Goal: Task Accomplishment & Management: Manage account settings

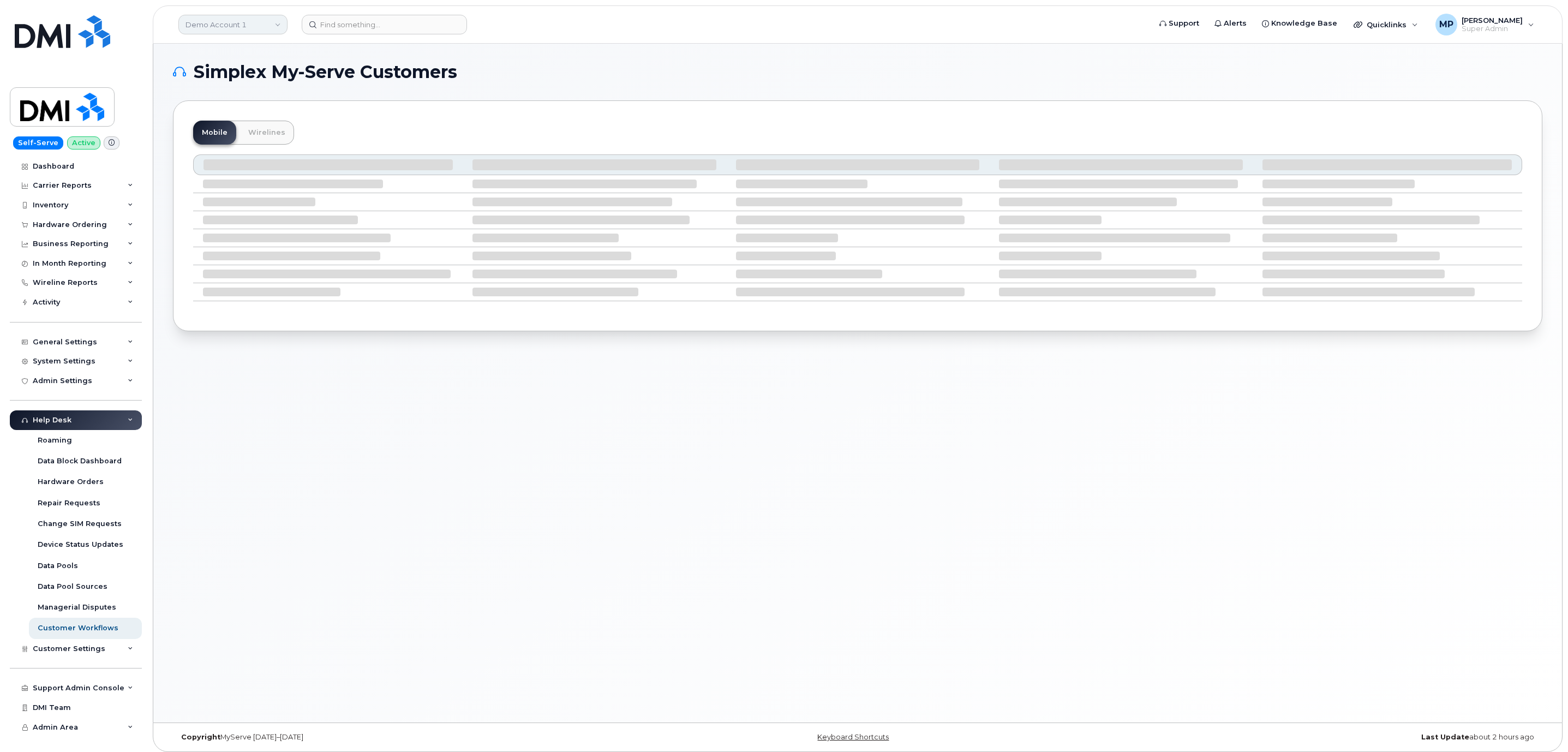
click at [257, 20] on link "Demo Account 1" at bounding box center [233, 25] width 109 height 19
type input "savvas"
click at [248, 99] on span "Savvas Learning Company LLC" at bounding box center [242, 103] width 108 height 11
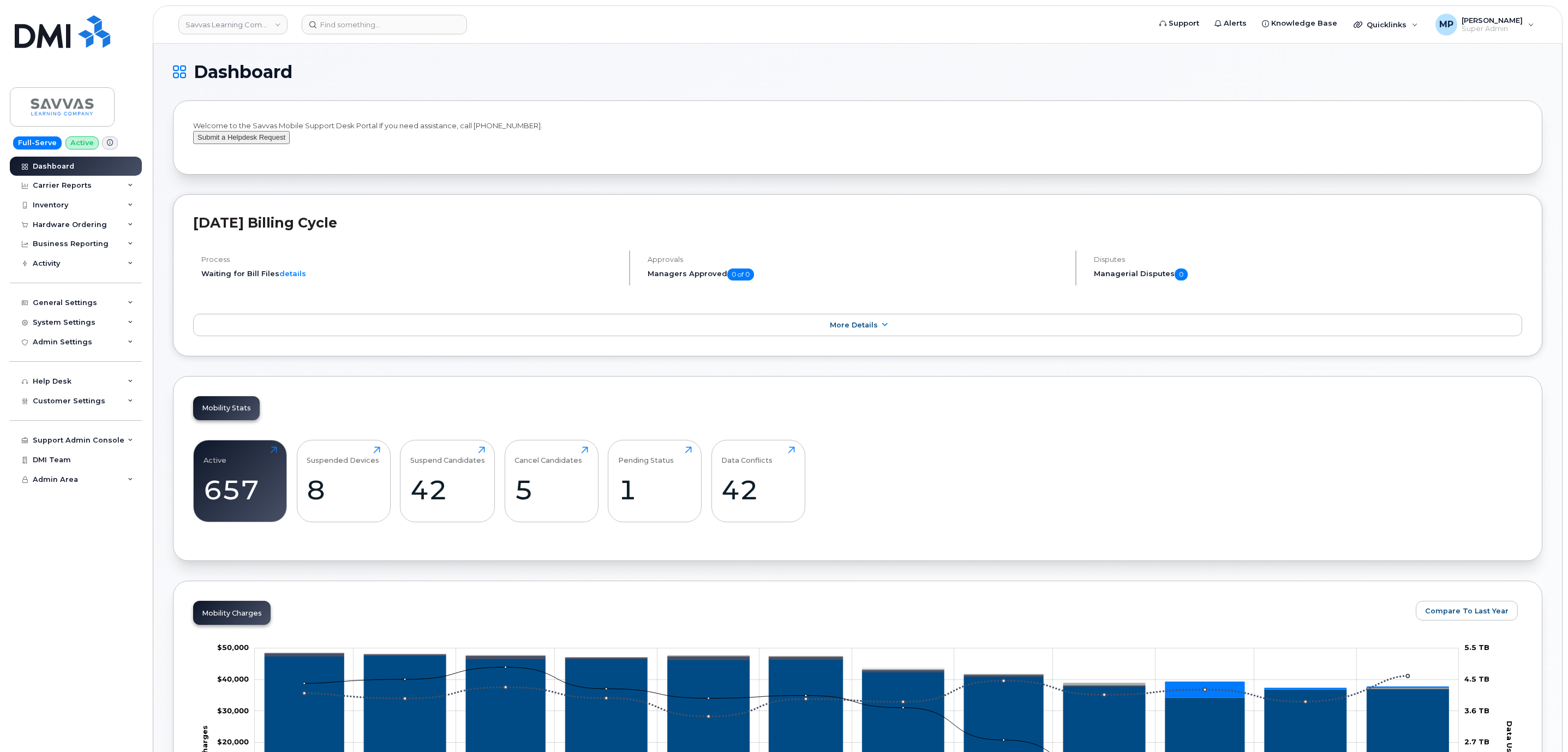
click at [267, 144] on button "Submit a Helpdesk Request" at bounding box center [241, 137] width 97 height 13
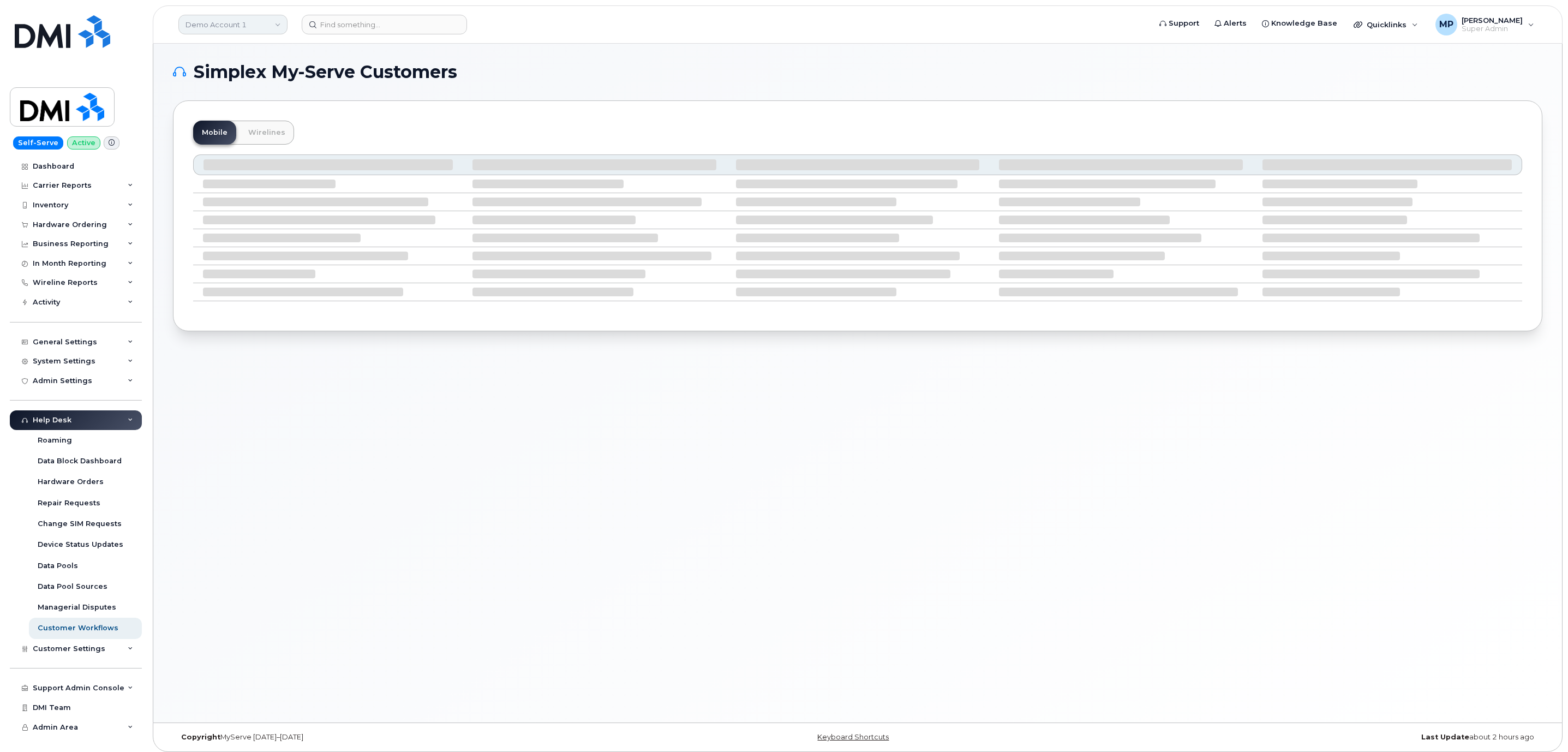
click at [245, 22] on link "Demo Account 1" at bounding box center [233, 25] width 109 height 19
type input "savvas"
click at [245, 100] on span "Savvas Learning Company LLC" at bounding box center [242, 103] width 108 height 11
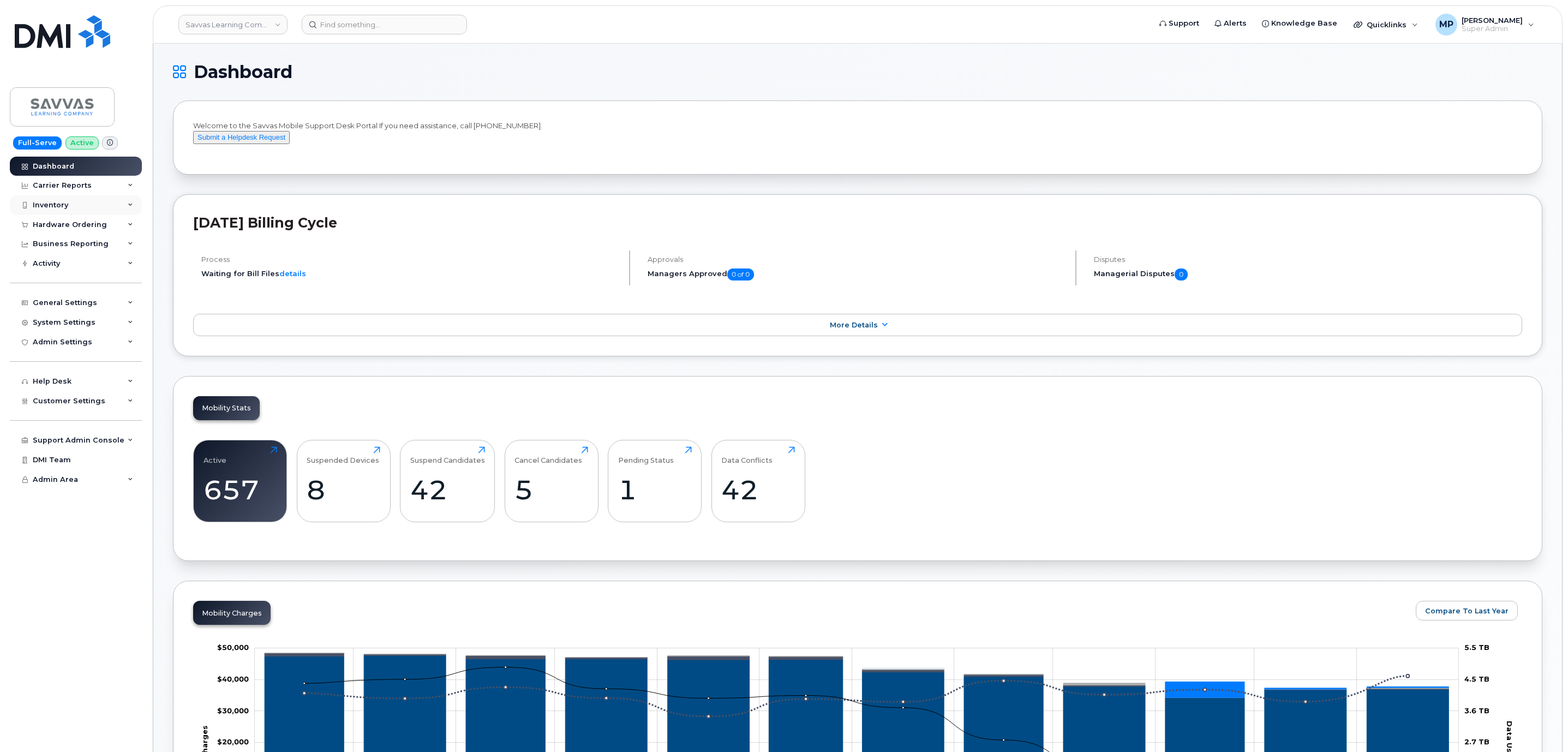
click at [45, 204] on div "Inventory" at bounding box center [50, 205] width 35 height 9
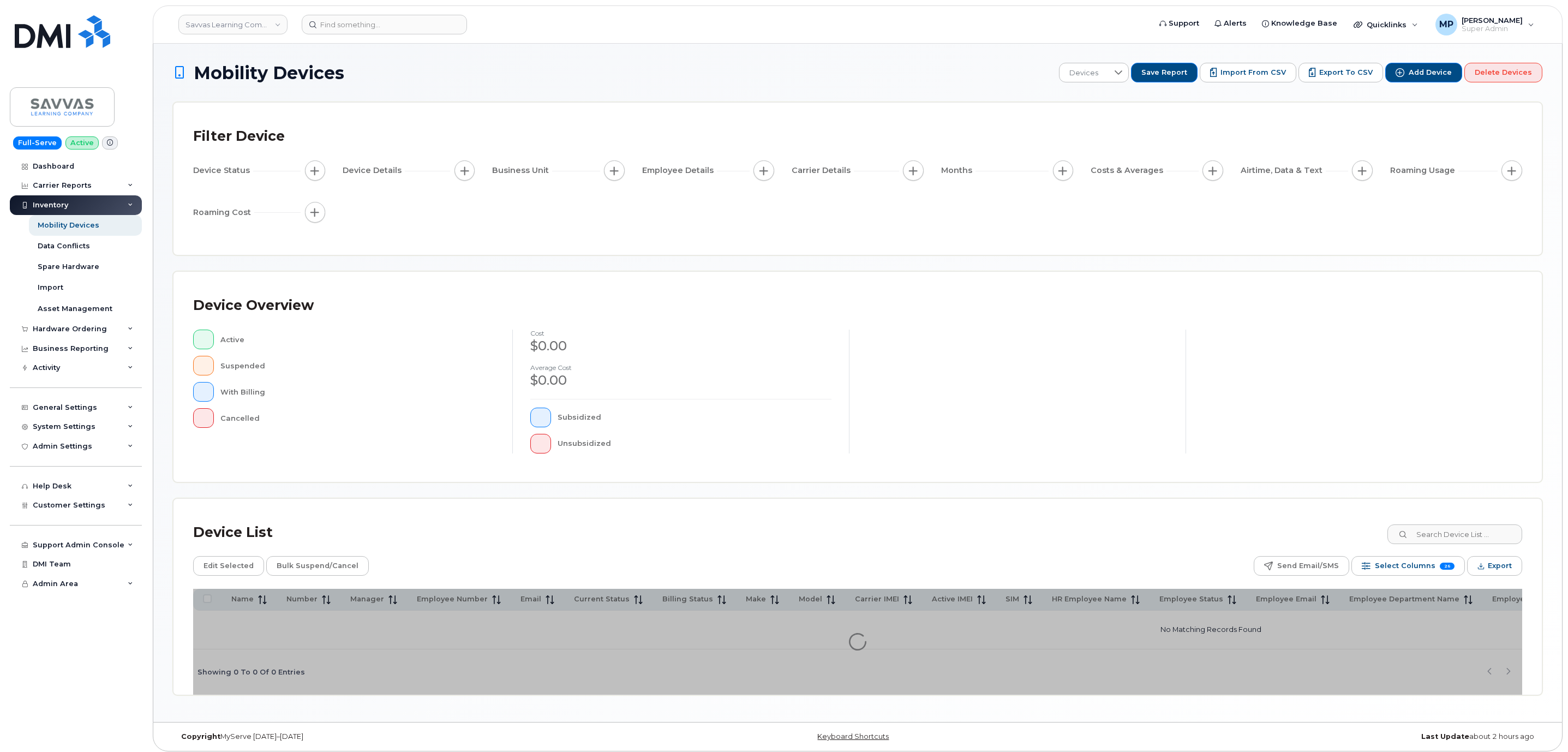
scroll to position [5, 0]
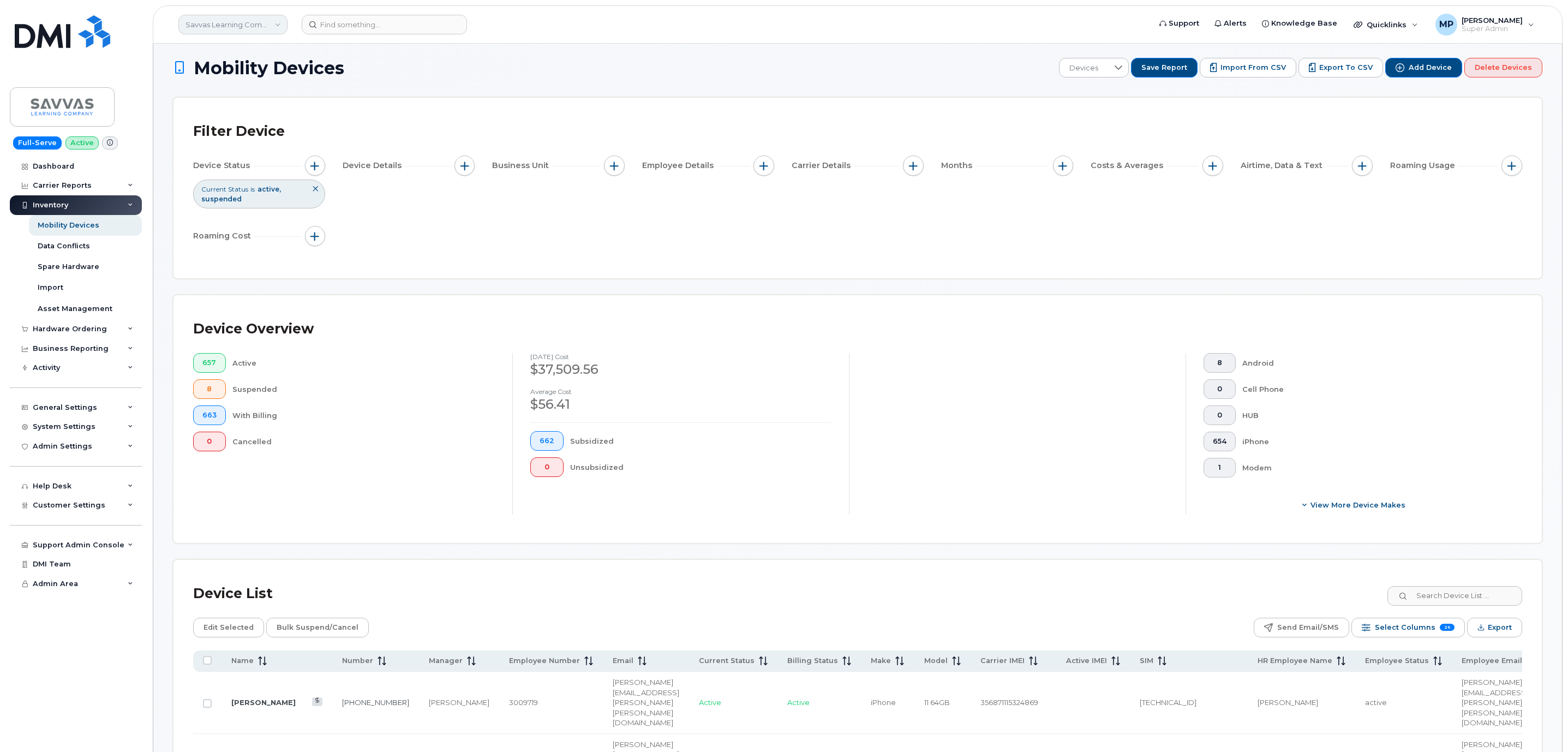
click at [226, 24] on link "Savvas Learning Company LLC" at bounding box center [233, 25] width 109 height 19
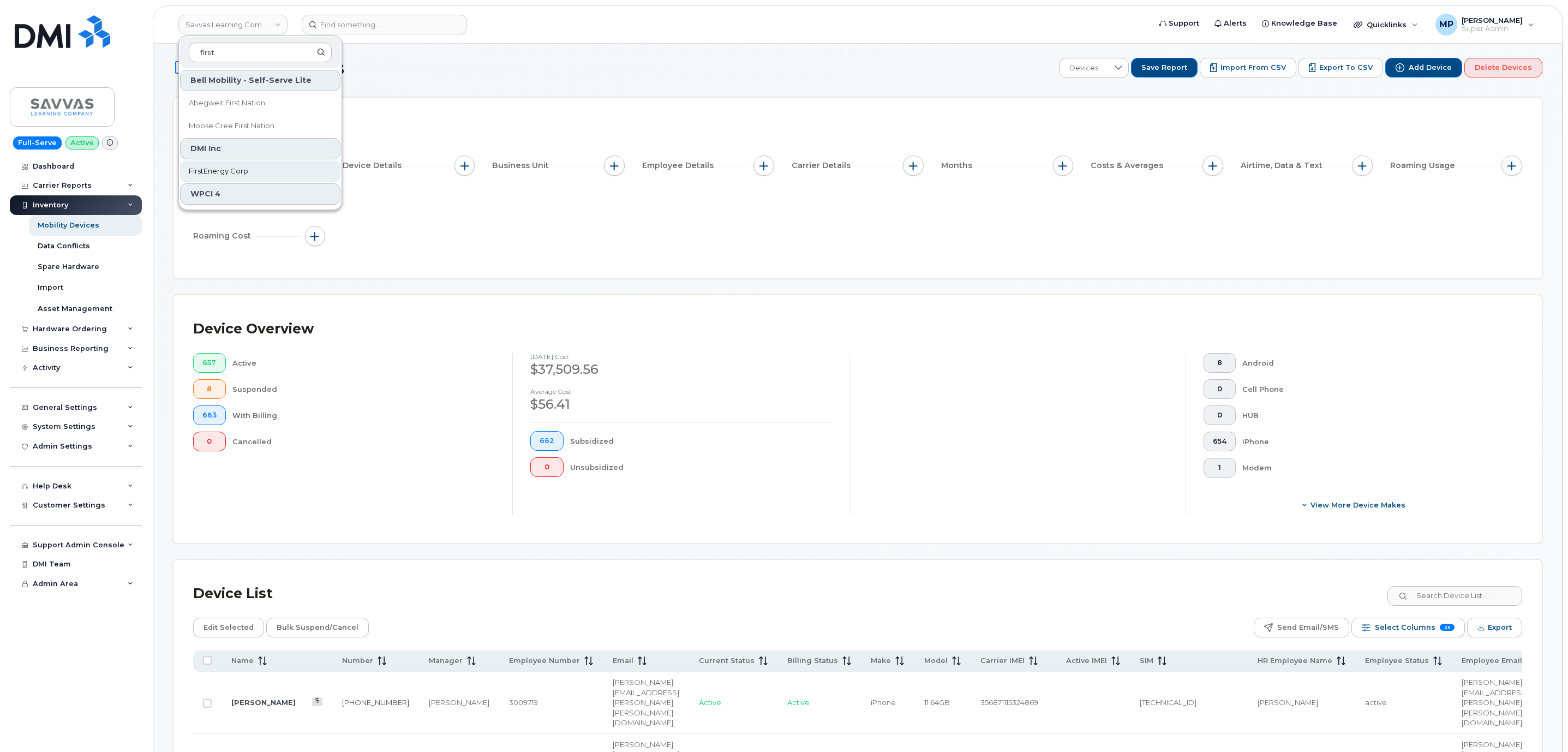
type input "first"
click at [795, 63] on h1 "Mobility Devices" at bounding box center [613, 68] width 881 height 19
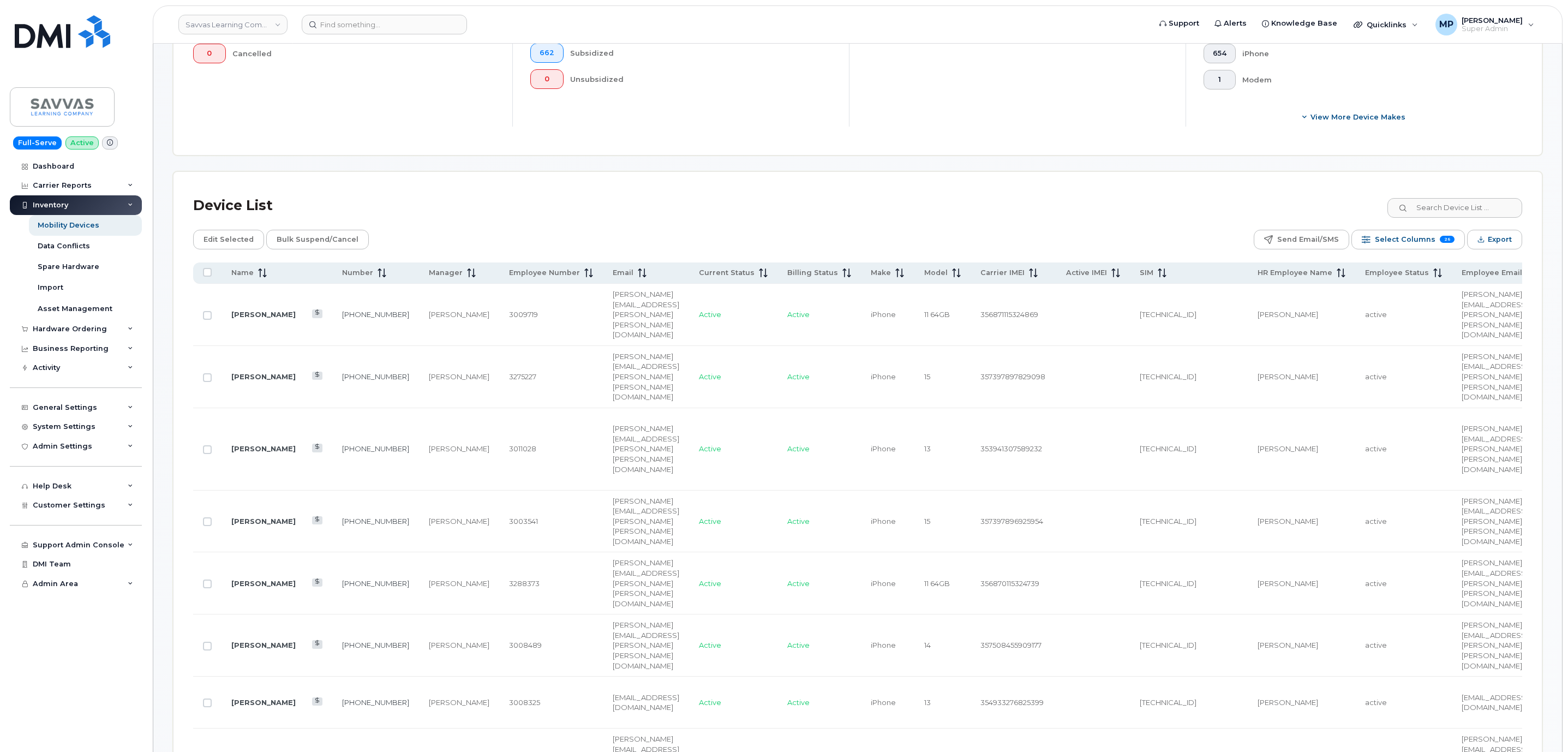
scroll to position [415, 0]
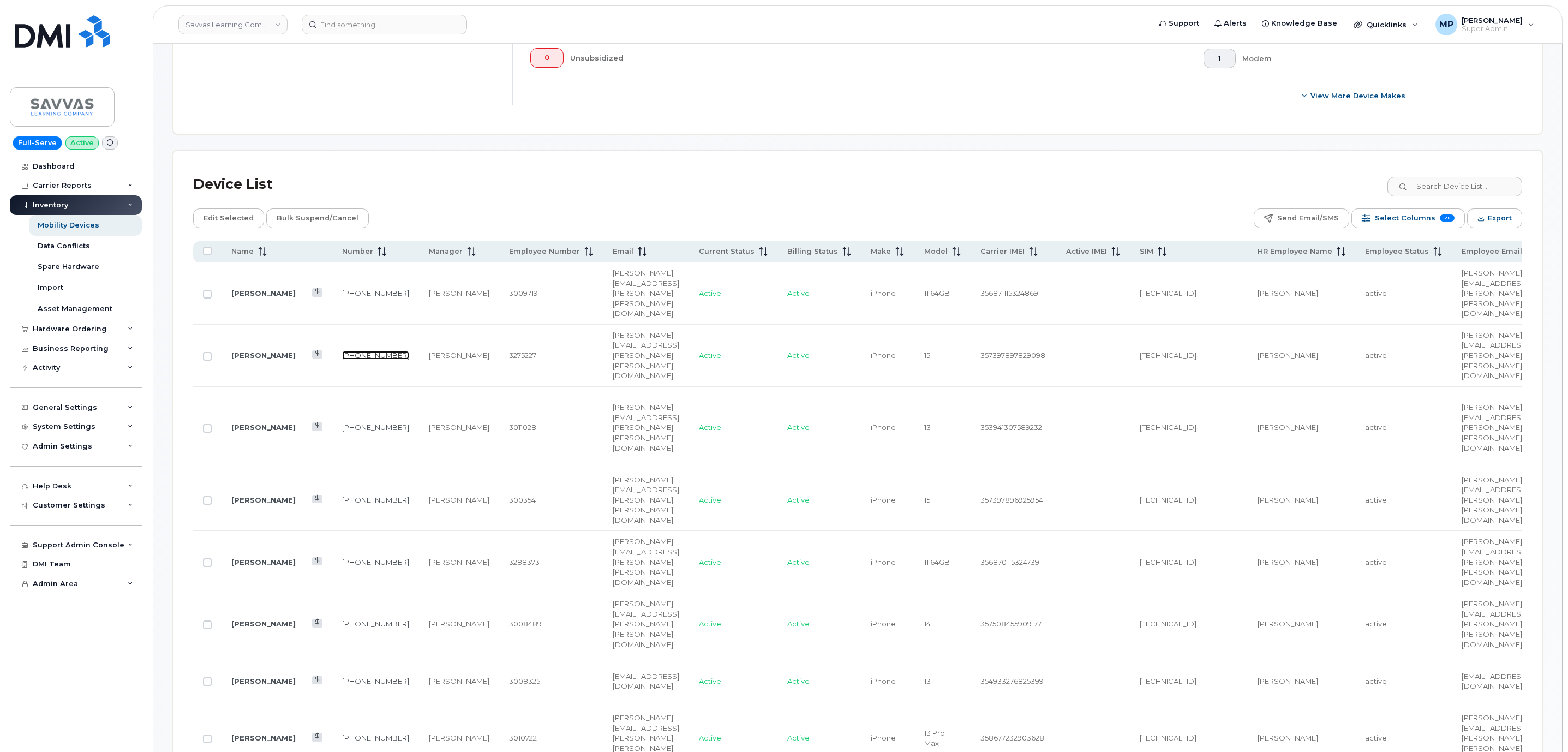
click at [342, 350] on link "201-232-7268" at bounding box center [375, 355] width 67 height 9
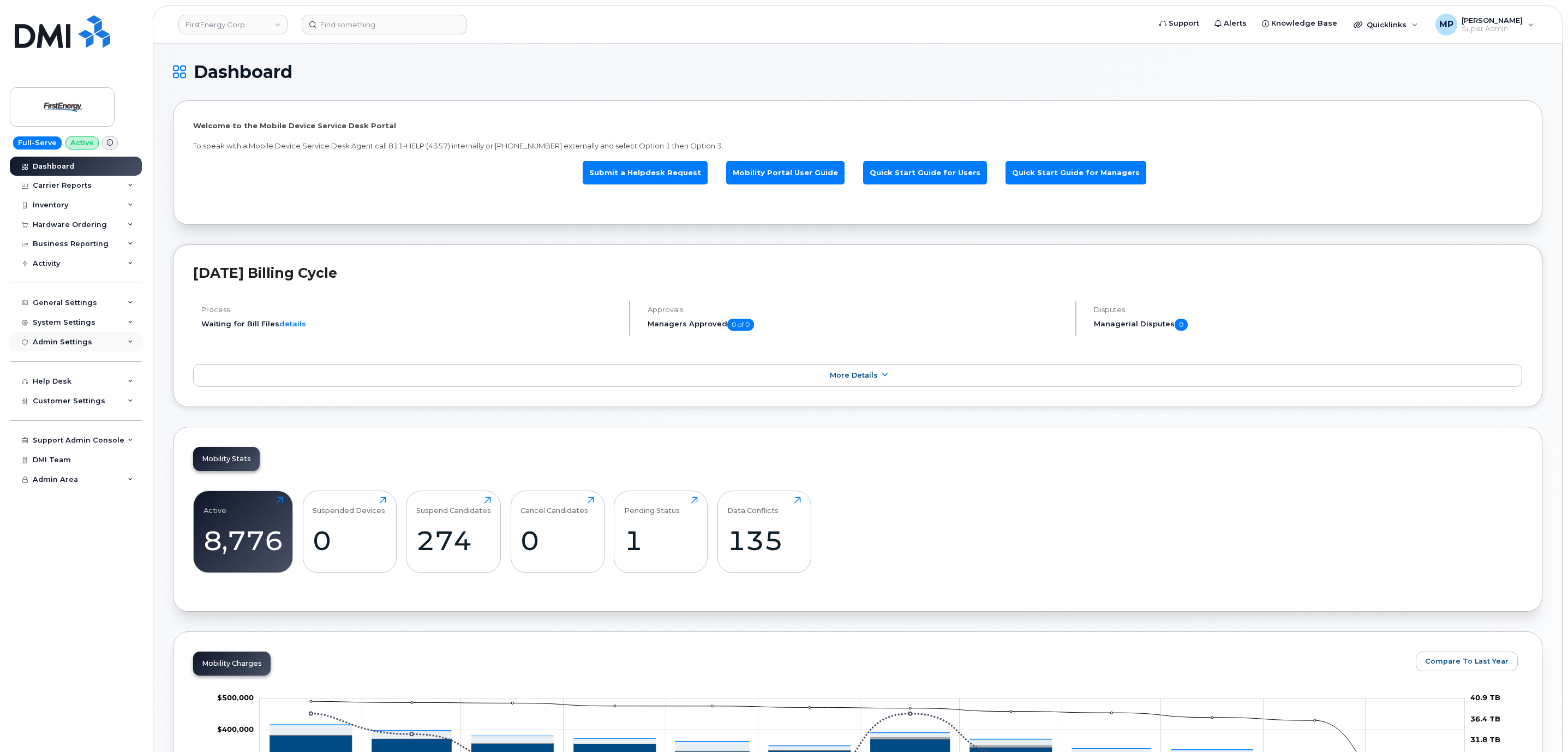
click at [51, 341] on div "Admin Settings" at bounding box center [63, 342] width 60 height 9
click at [59, 344] on div "Admin Settings" at bounding box center [63, 342] width 60 height 9
click at [44, 266] on div "Activity" at bounding box center [46, 263] width 27 height 9
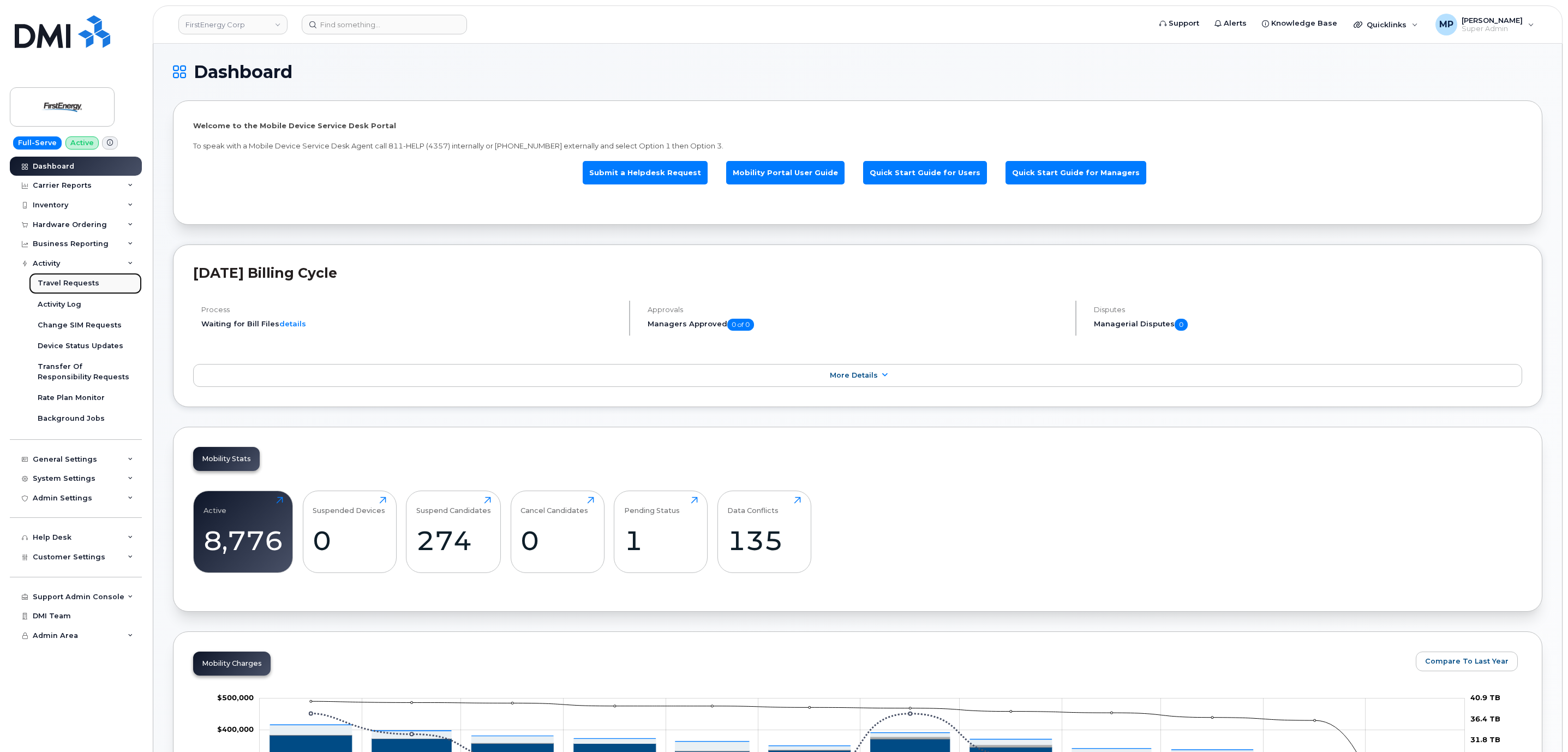
click at [56, 279] on link "Travel Requests" at bounding box center [85, 284] width 113 height 21
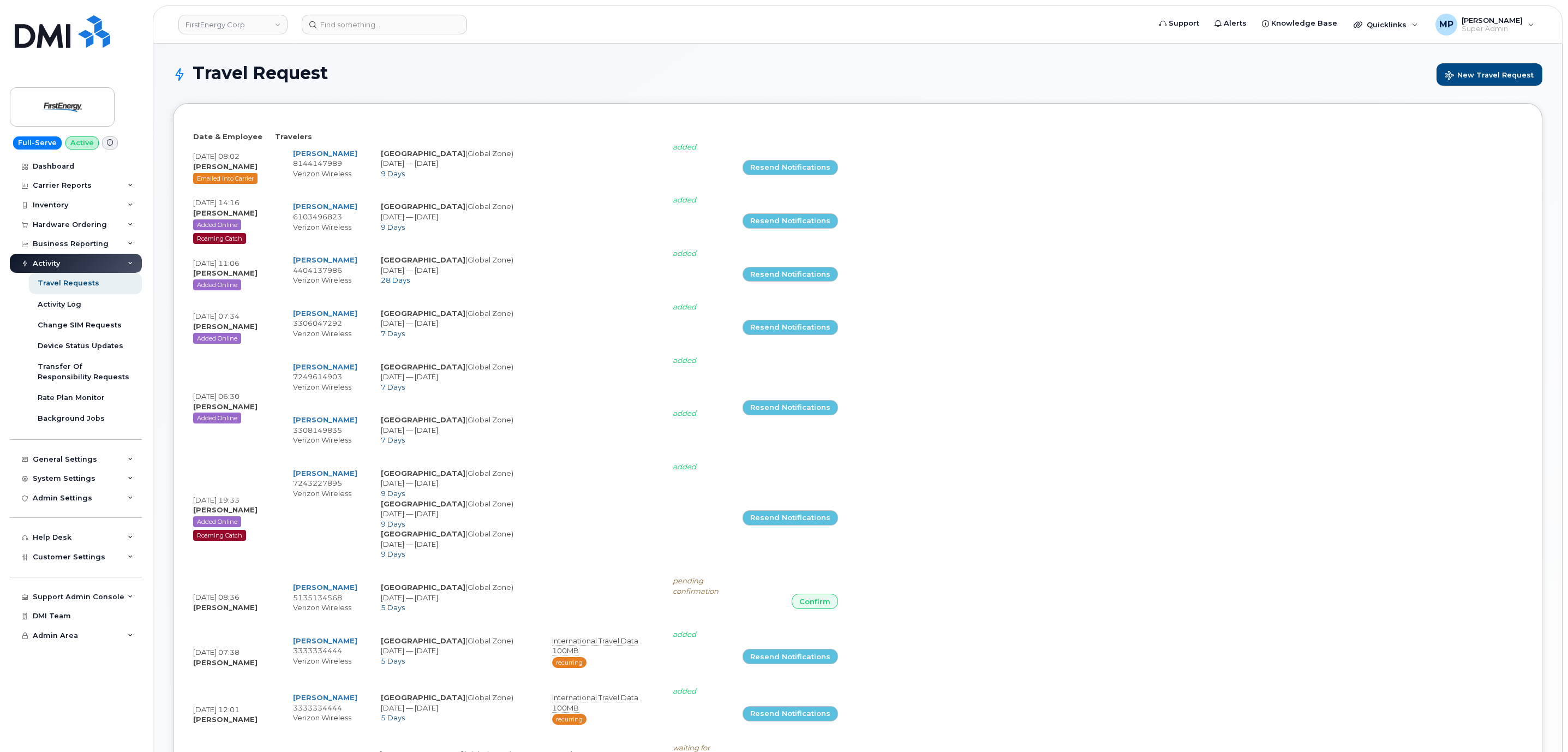
select select
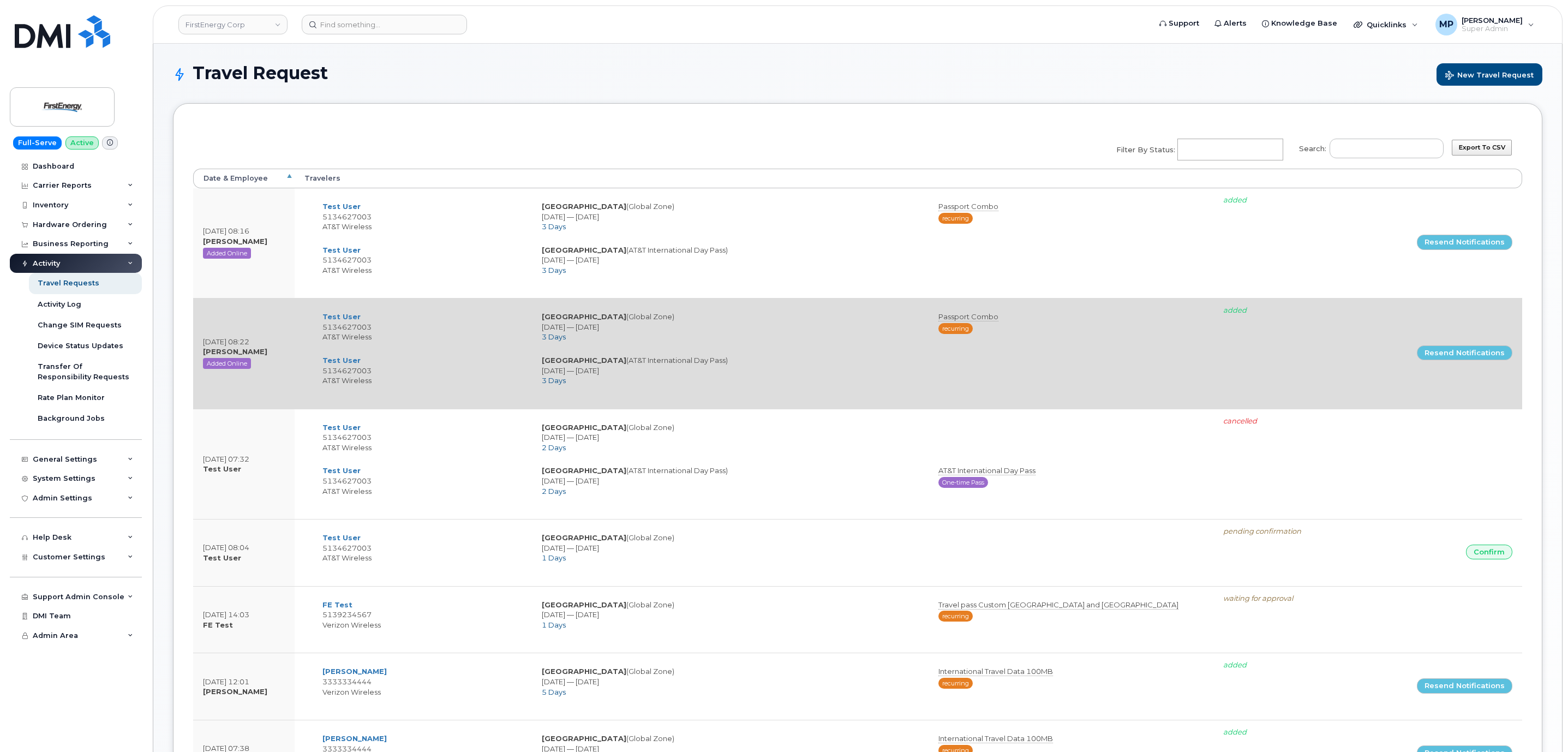
click at [727, 345] on td "Canada (Global Zone) 2024-03-20 — 2024-03-22 3 Days" at bounding box center [730, 327] width 396 height 44
click at [820, 373] on td "Canada (AT&T International Day Pass) 2024-03-20 — 2024-03-22 3 Days" at bounding box center [730, 371] width 396 height 44
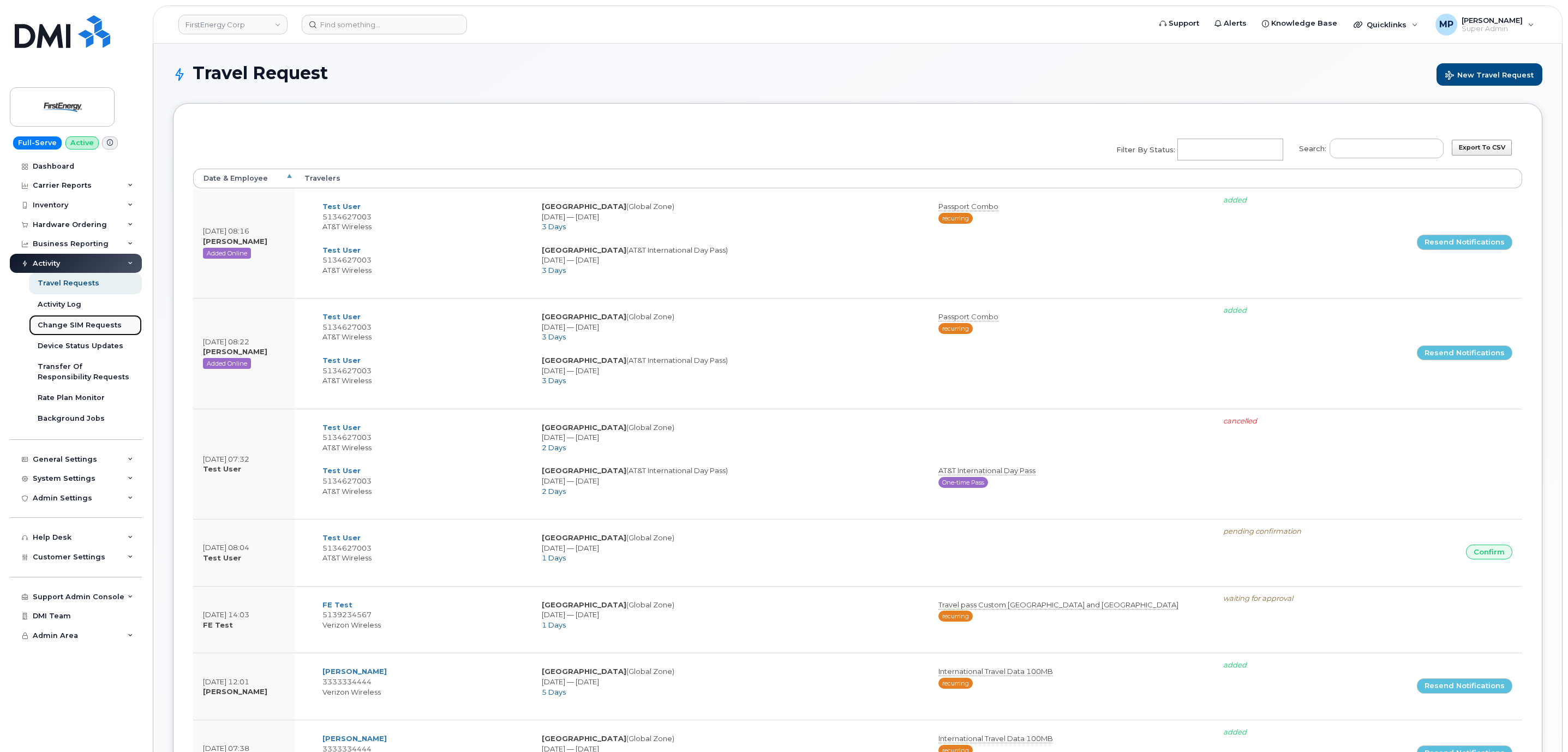
click at [51, 325] on div "Change SIM Requests" at bounding box center [79, 325] width 84 height 10
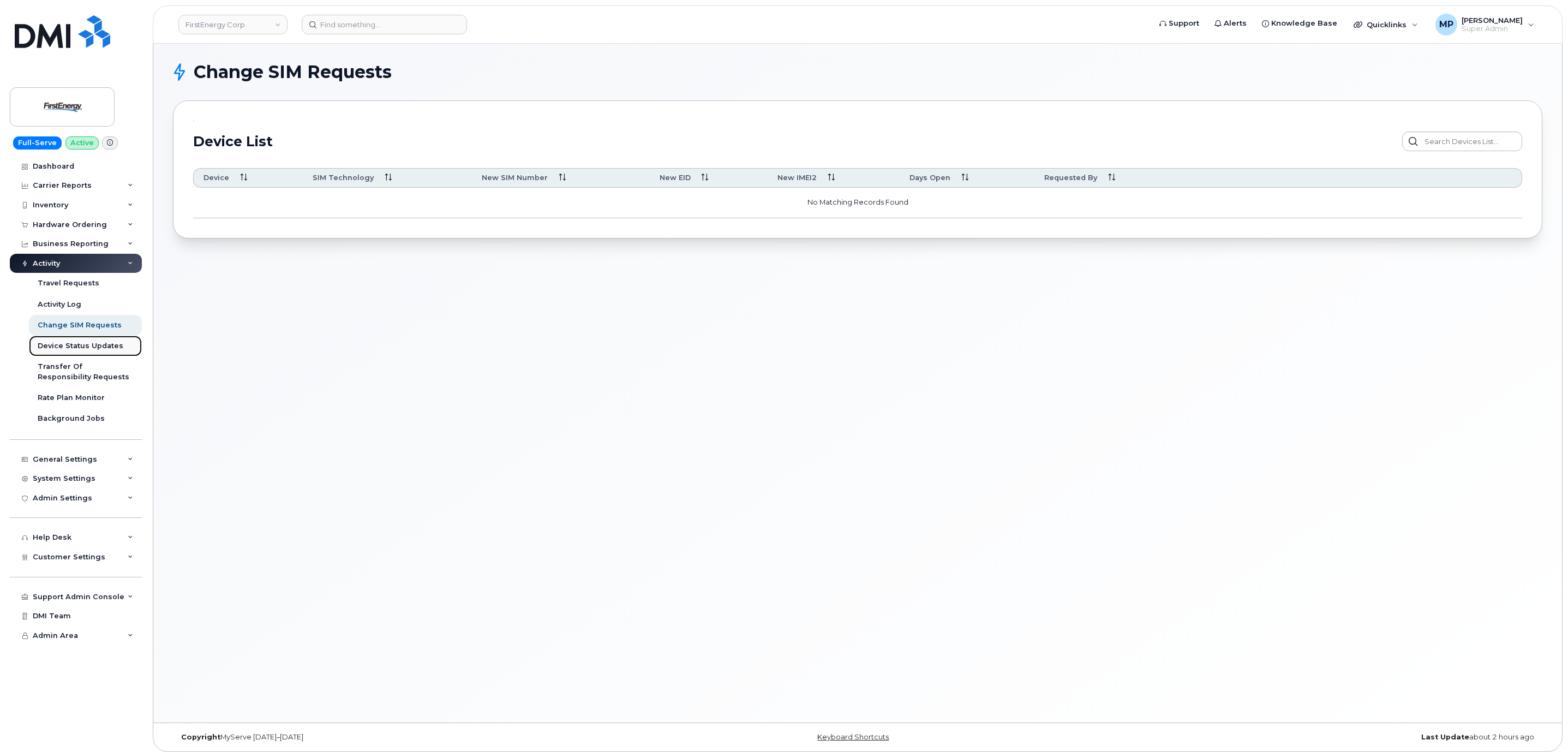
click at [74, 346] on div "Device Status Updates" at bounding box center [80, 345] width 85 height 10
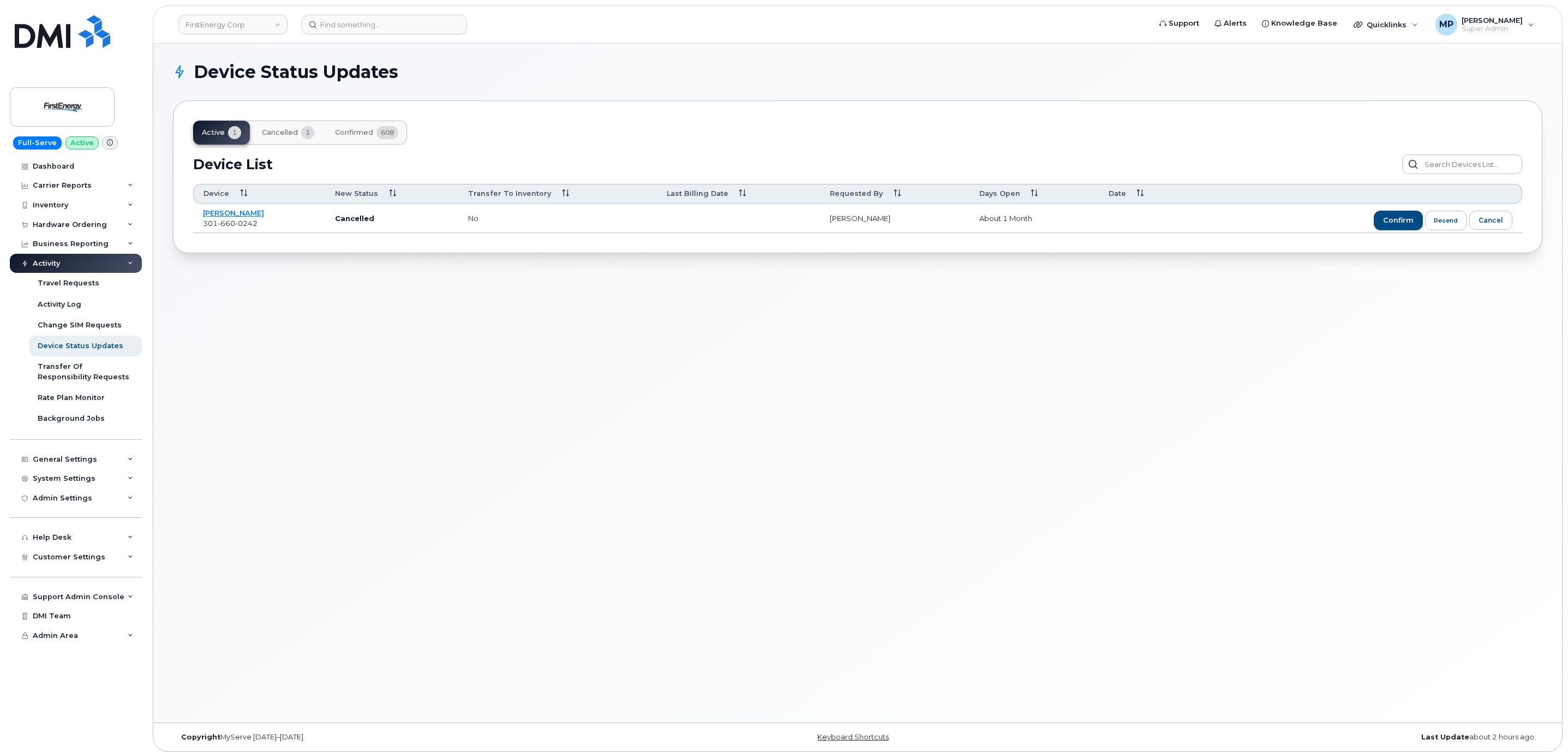
click at [359, 127] on button "Confirmed 608" at bounding box center [366, 132] width 81 height 24
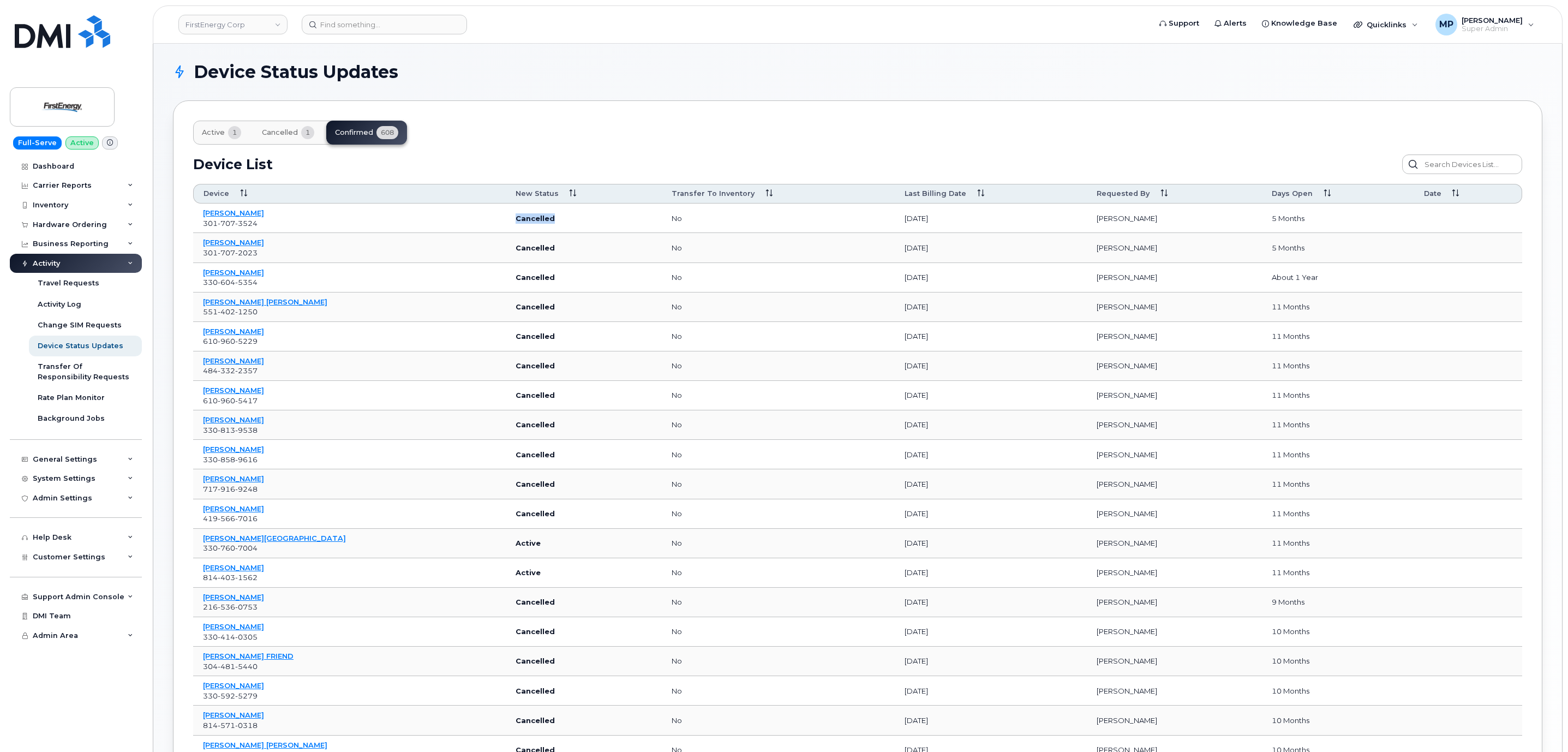
drag, startPoint x: 517, startPoint y: 220, endPoint x: 465, endPoint y: 223, distance: 52.1
click at [506, 223] on td "Cancelled" at bounding box center [583, 217] width 156 height 29
click at [280, 133] on span "Cancelled" at bounding box center [279, 133] width 36 height 9
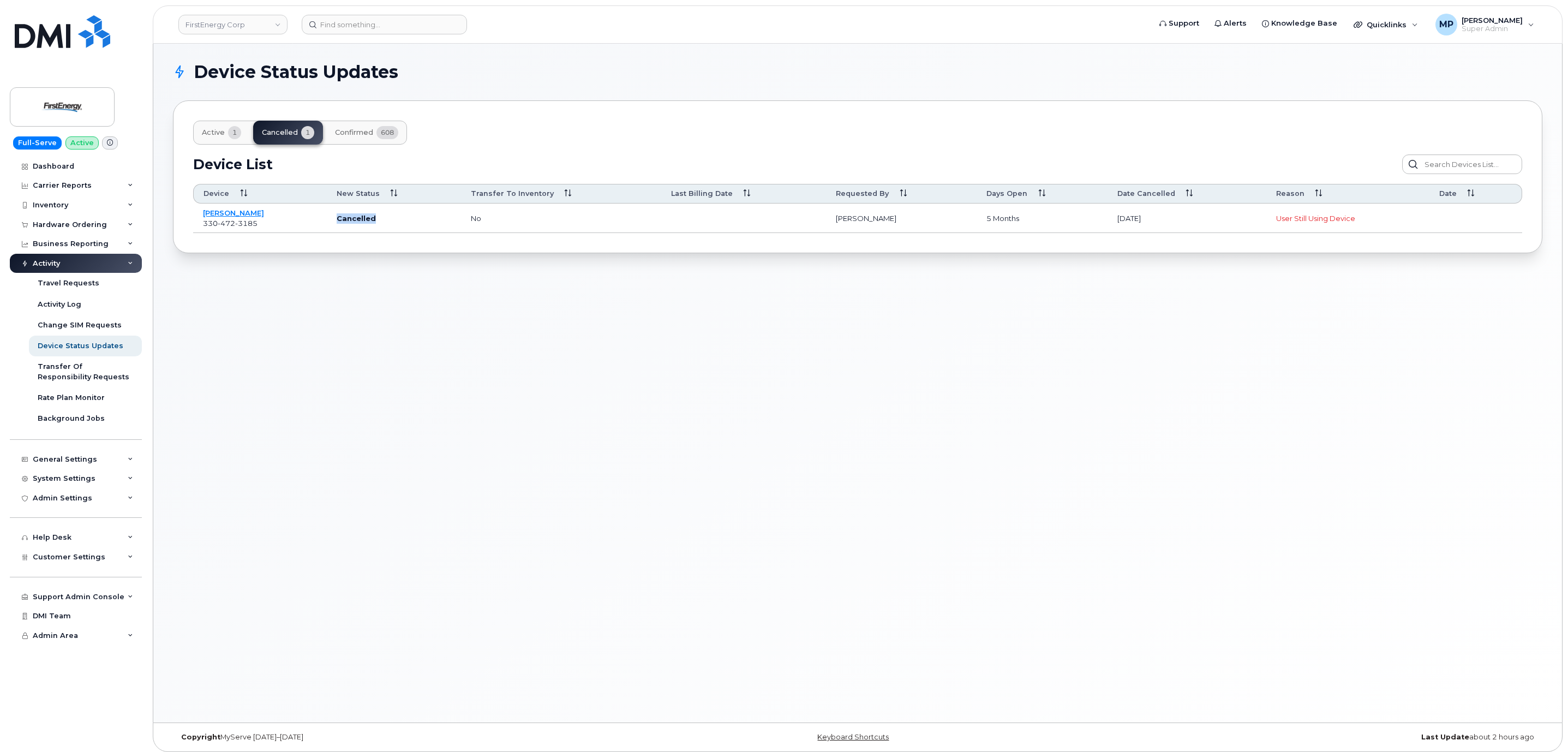
drag, startPoint x: 339, startPoint y: 218, endPoint x: 303, endPoint y: 223, distance: 36.3
click at [303, 223] on tr "JACK PATTIK 330 472 3185 Cancelled no Casey Larrison 5 months Apr 01, 2025 User…" at bounding box center [857, 217] width 1329 height 29
click at [314, 277] on div "Device Status Updates Active 1 Cancelled 1 Confirmed 608 Device List Confirm Re…" at bounding box center [858, 383] width 1409 height 679
click at [351, 136] on span "Confirmed" at bounding box center [353, 133] width 38 height 9
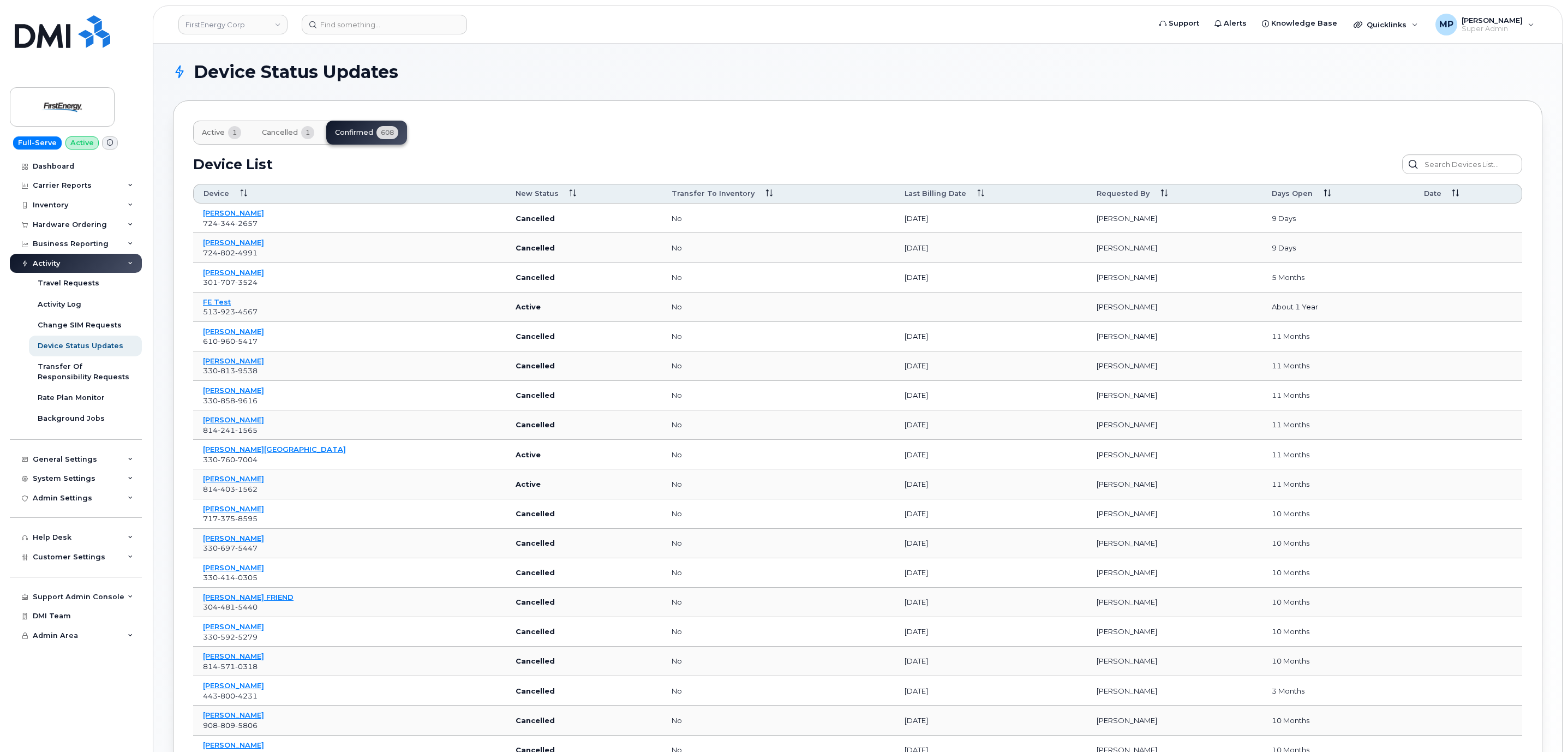
click at [218, 128] on button "Active 1" at bounding box center [221, 132] width 56 height 24
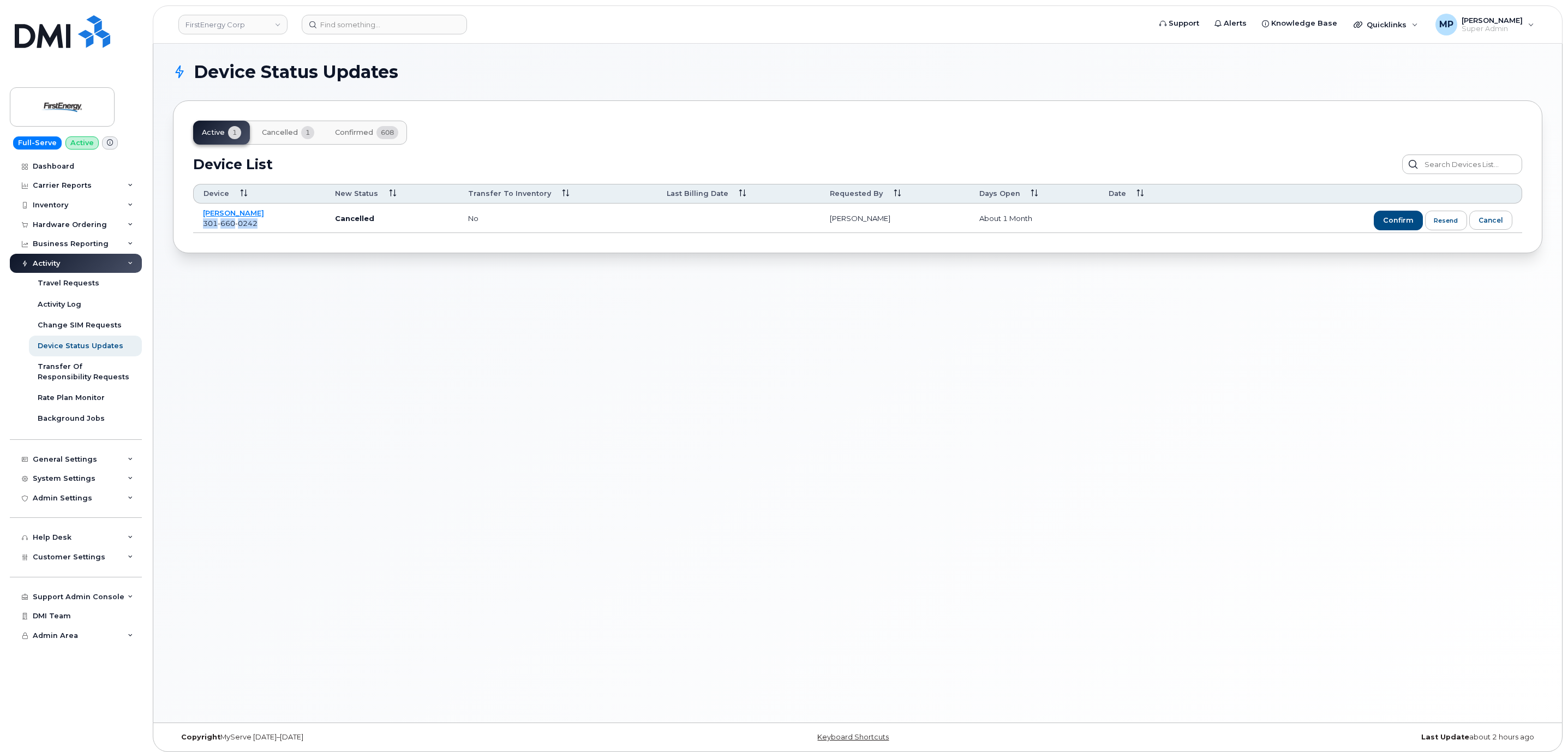
drag, startPoint x: 248, startPoint y: 225, endPoint x: 202, endPoint y: 223, distance: 46.0
click at [202, 223] on td "RICHARD A FUNK 301 660 0242" at bounding box center [259, 217] width 132 height 29
copy span "301 660 0242"
drag, startPoint x: 665, startPoint y: 369, endPoint x: 659, endPoint y: 360, distance: 10.8
click at [663, 366] on div "Device Status Updates Active 1 Cancelled 1 Confirmed 608 Device List Confirm Re…" at bounding box center [858, 383] width 1409 height 679
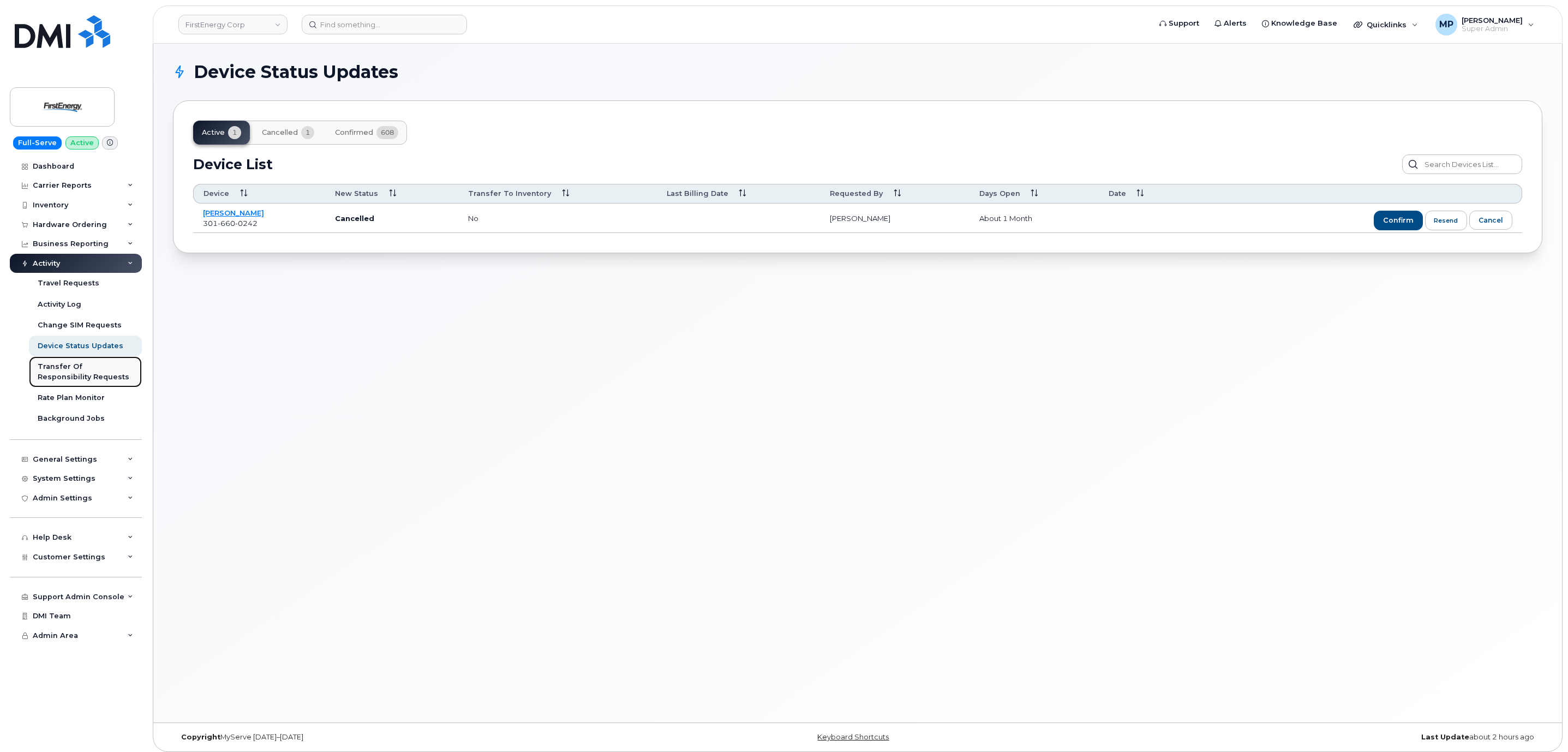
click at [57, 373] on div "Transfer Of Responsibility Requests" at bounding box center [85, 372] width 95 height 20
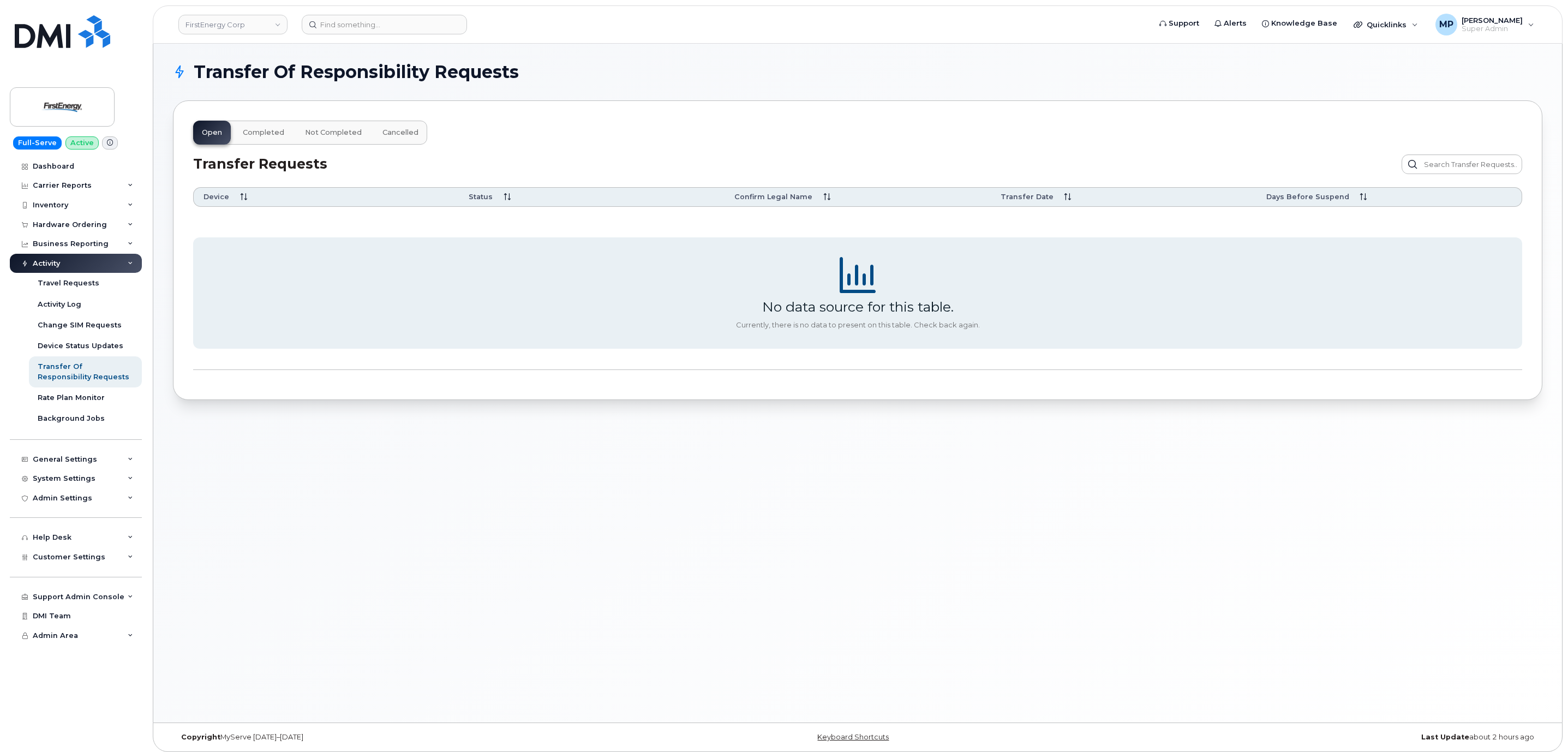
click at [256, 126] on button "Completed" at bounding box center [263, 132] width 59 height 24
click at [326, 128] on button "Not Completed" at bounding box center [333, 132] width 74 height 24
click at [390, 129] on span "Cancelled" at bounding box center [400, 133] width 36 height 9
click at [316, 131] on span "Not Completed" at bounding box center [333, 133] width 56 height 9
click at [255, 137] on button "Completed" at bounding box center [263, 132] width 59 height 24
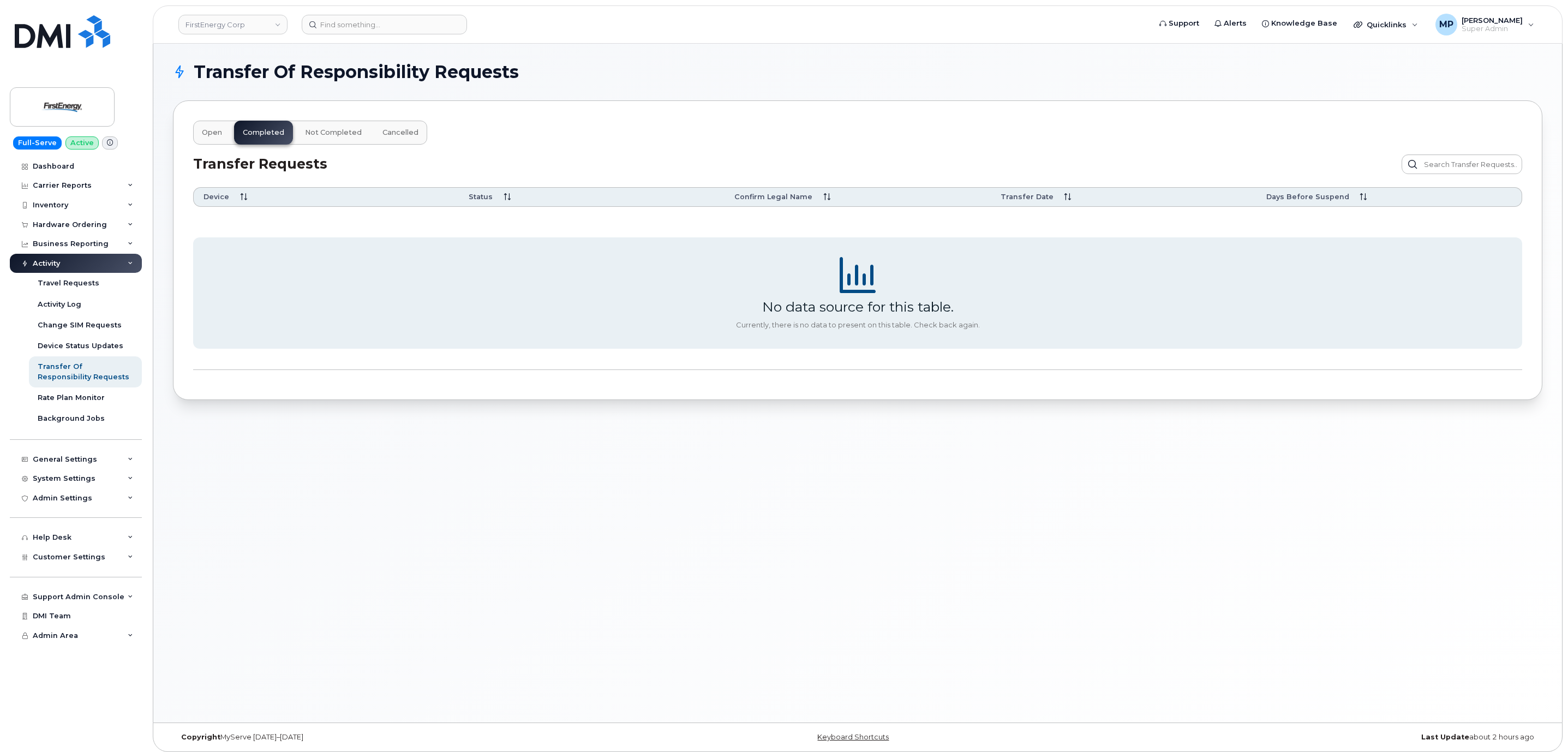
click at [213, 131] on span "Open" at bounding box center [211, 133] width 20 height 9
click at [54, 278] on div "Travel Requests" at bounding box center [69, 283] width 62 height 10
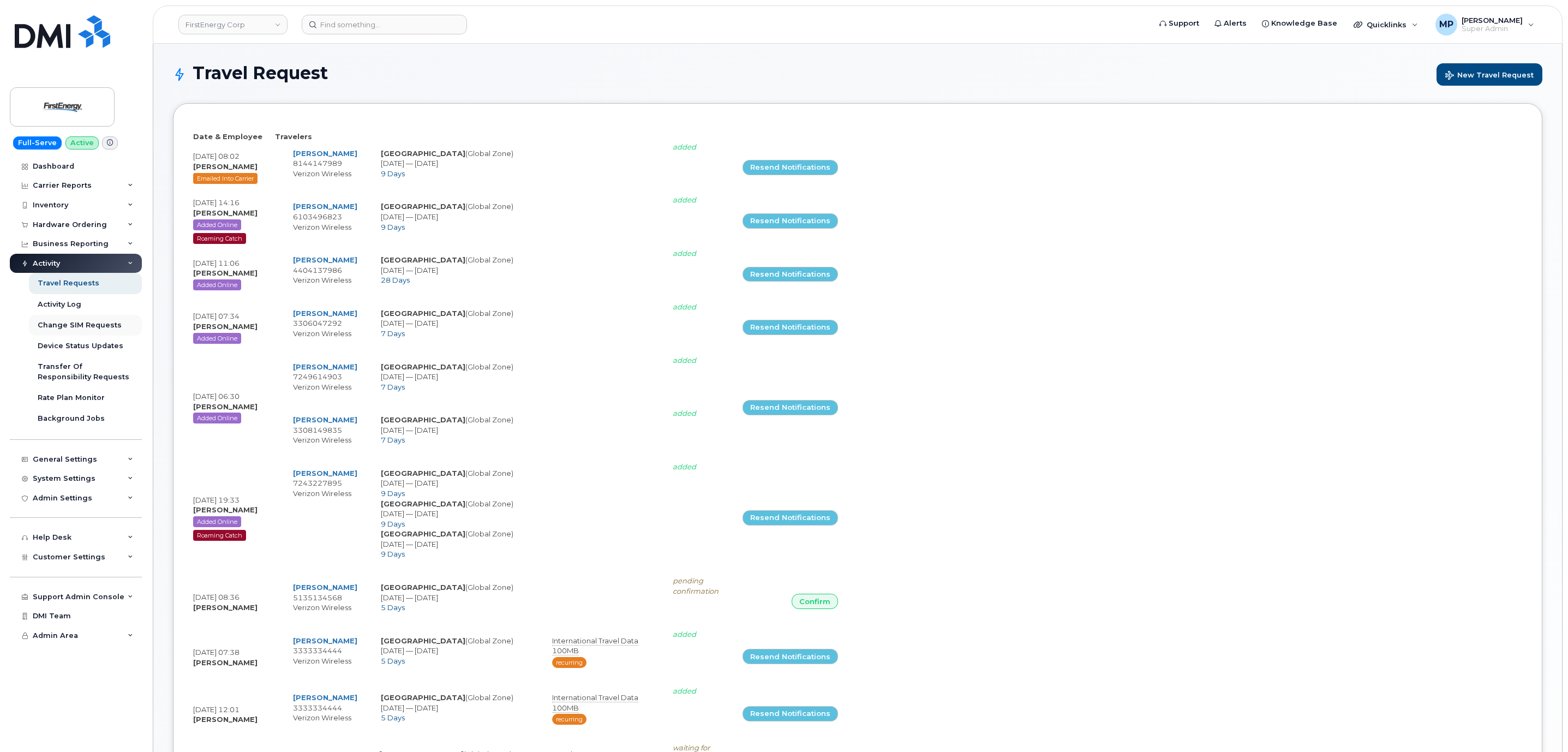
select select
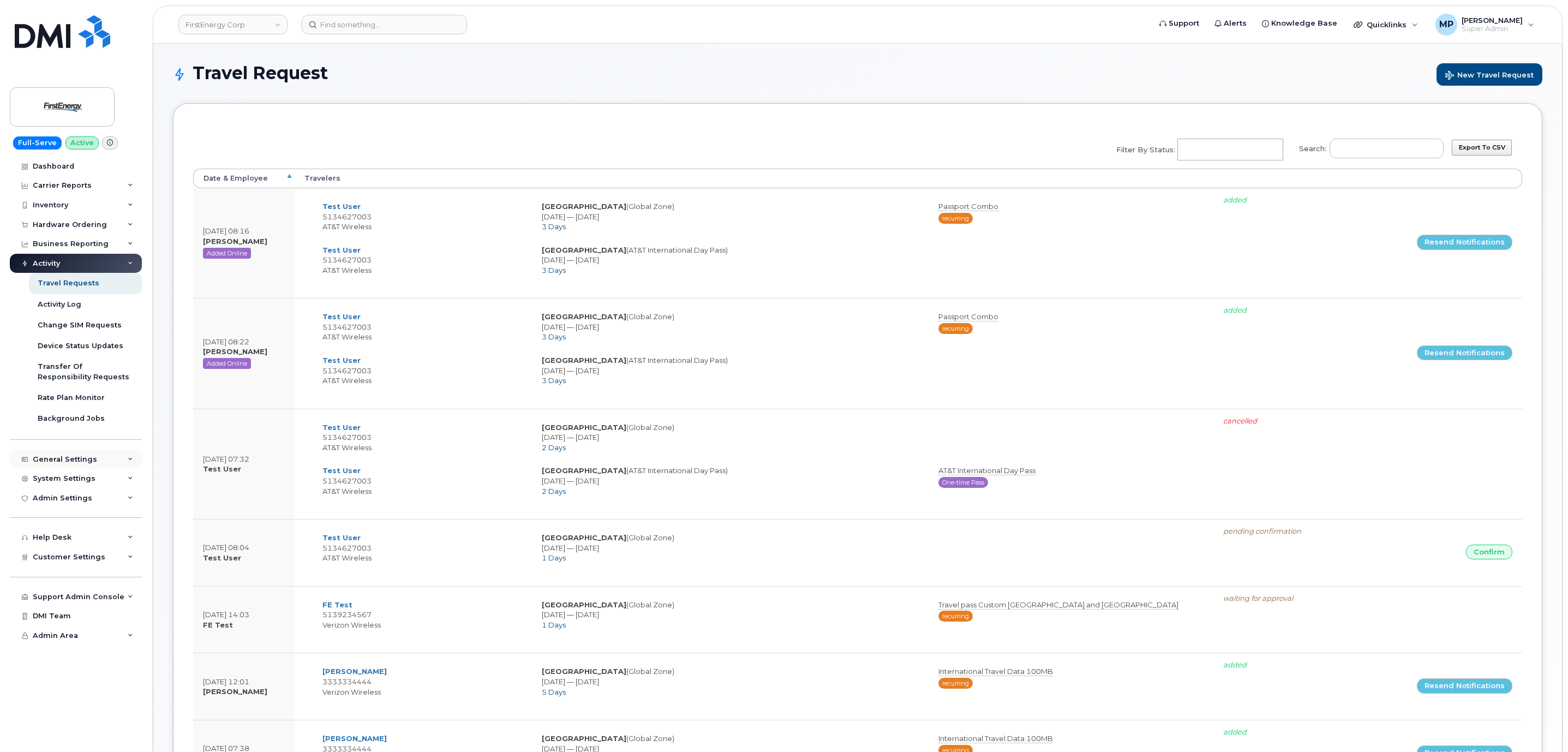
click at [64, 461] on div "General Settings" at bounding box center [64, 460] width 64 height 9
click at [70, 464] on div "General Settings" at bounding box center [76, 459] width 132 height 19
click at [67, 482] on div "System Settings" at bounding box center [63, 478] width 63 height 9
click at [49, 644] on div "Users" at bounding box center [48, 645] width 22 height 10
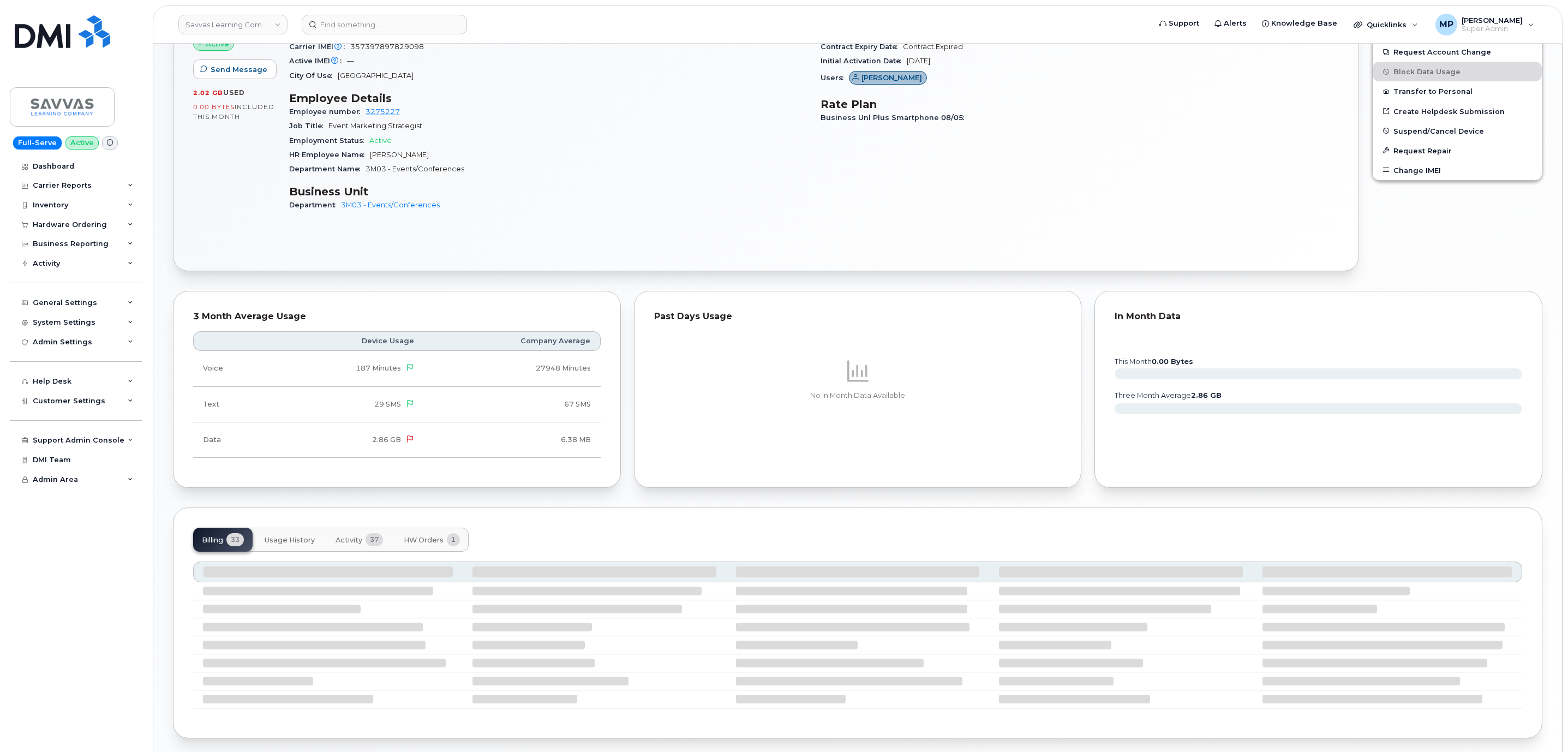
scroll to position [408, 0]
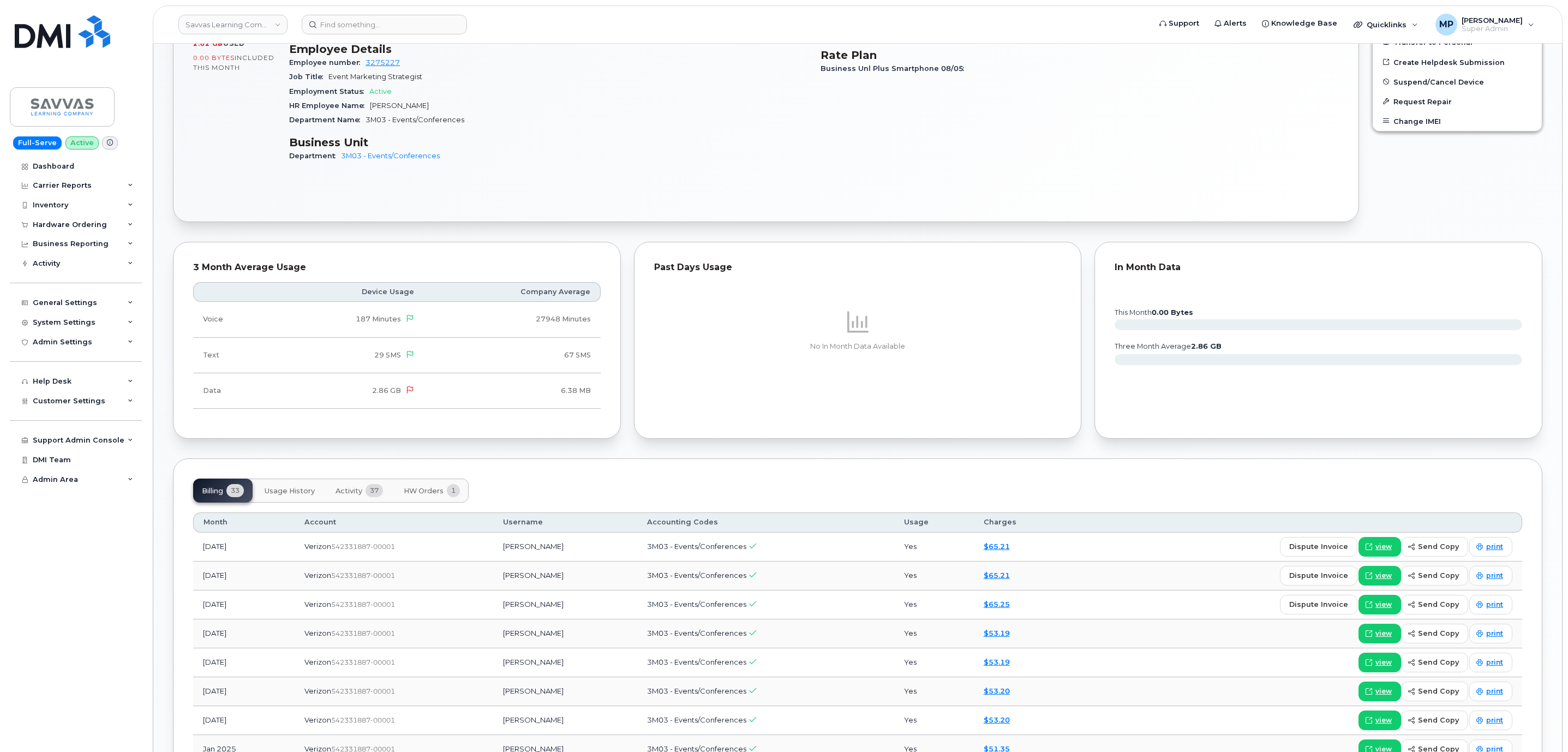
click at [497, 498] on div "Billing 33 Usage History Activity 37 HW Orders 1" at bounding box center [857, 490] width 1329 height 24
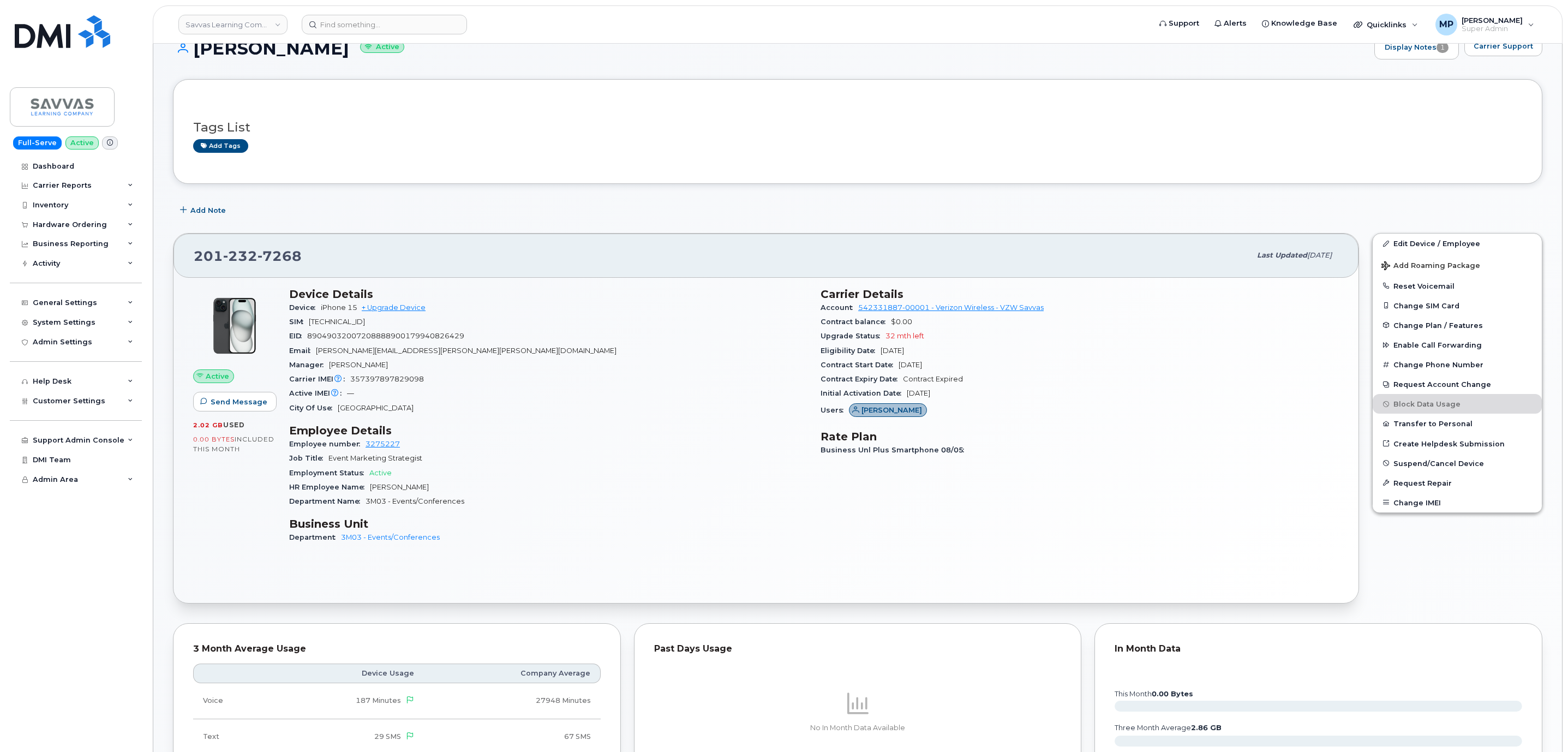
scroll to position [0, 0]
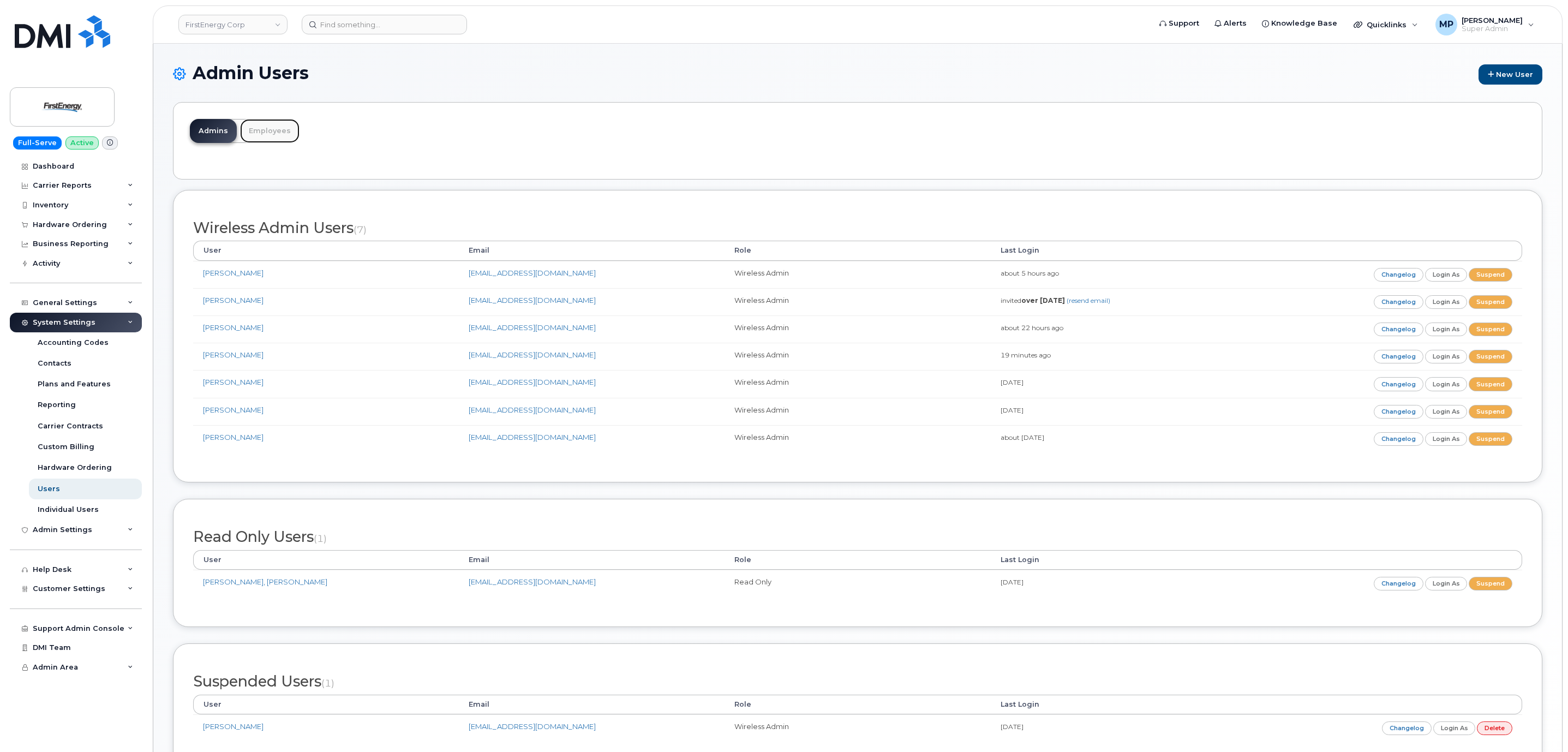
click at [269, 134] on link "Employees" at bounding box center [270, 130] width 60 height 24
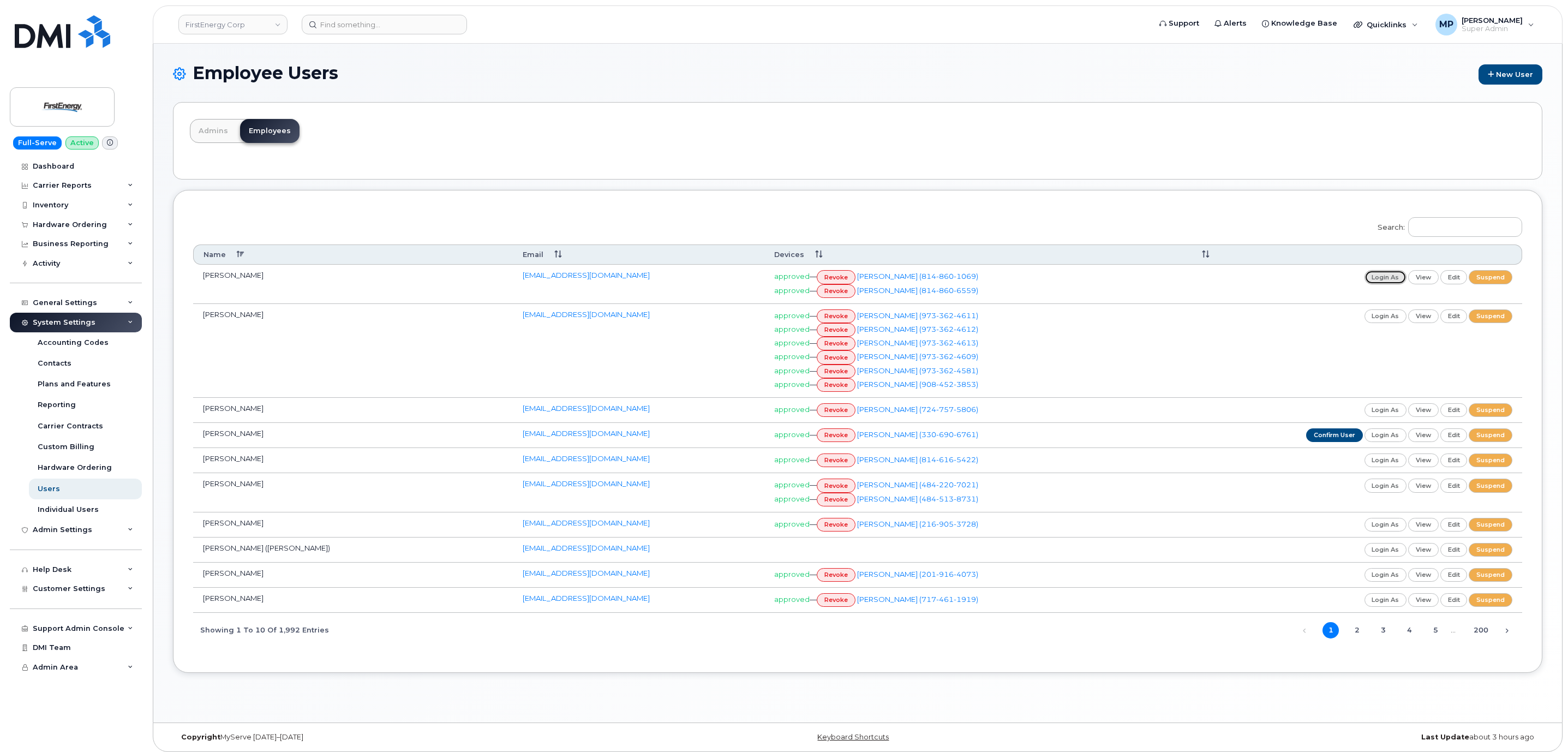
click at [1382, 278] on link "login as" at bounding box center [1386, 276] width 42 height 13
